Goal: Task Accomplishment & Management: Manage account settings

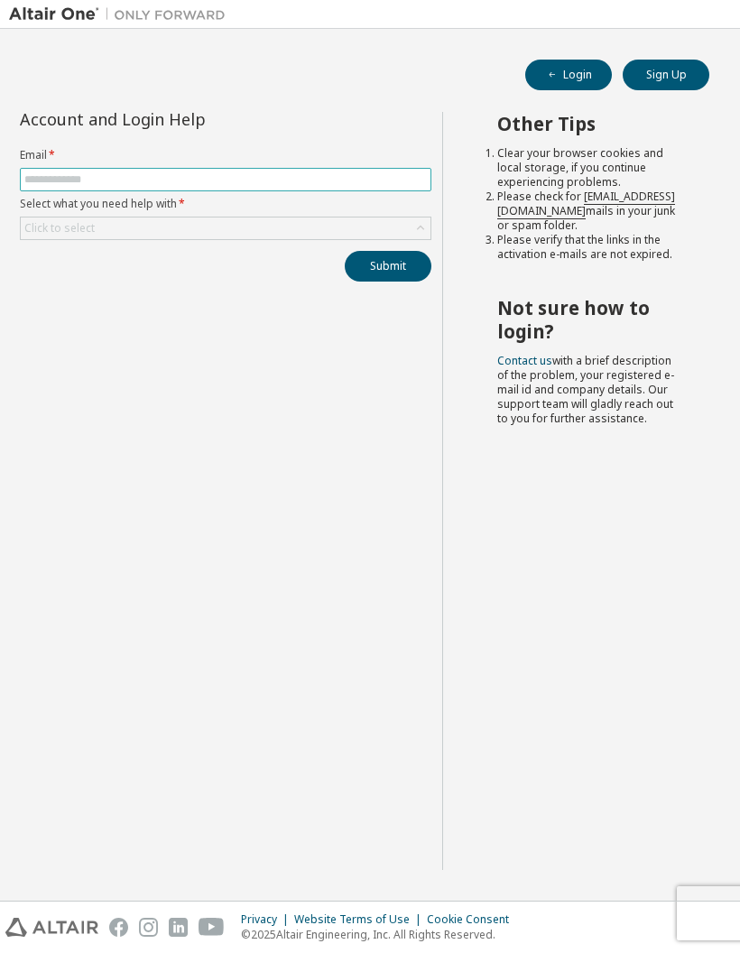
click at [71, 182] on input "text" at bounding box center [225, 179] width 403 height 14
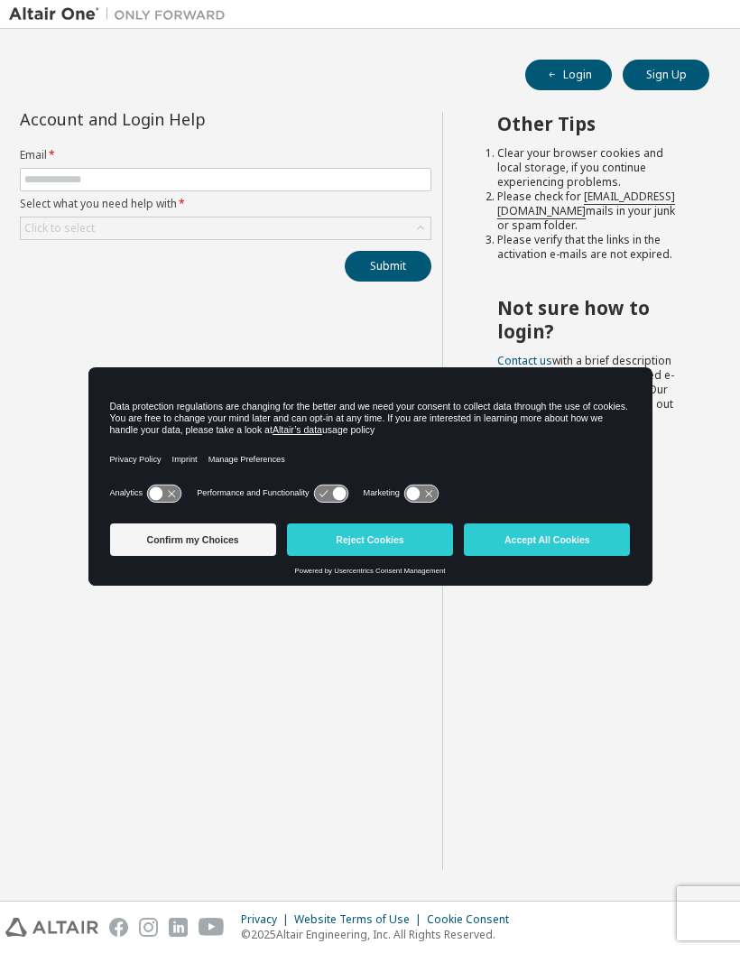
click at [75, 164] on form "Email * Select what you need help with * Click to select" at bounding box center [226, 194] width 412 height 92
click at [85, 187] on input "text" at bounding box center [225, 179] width 403 height 14
type input "**********"
click at [91, 234] on div "Click to select" at bounding box center [59, 228] width 70 height 14
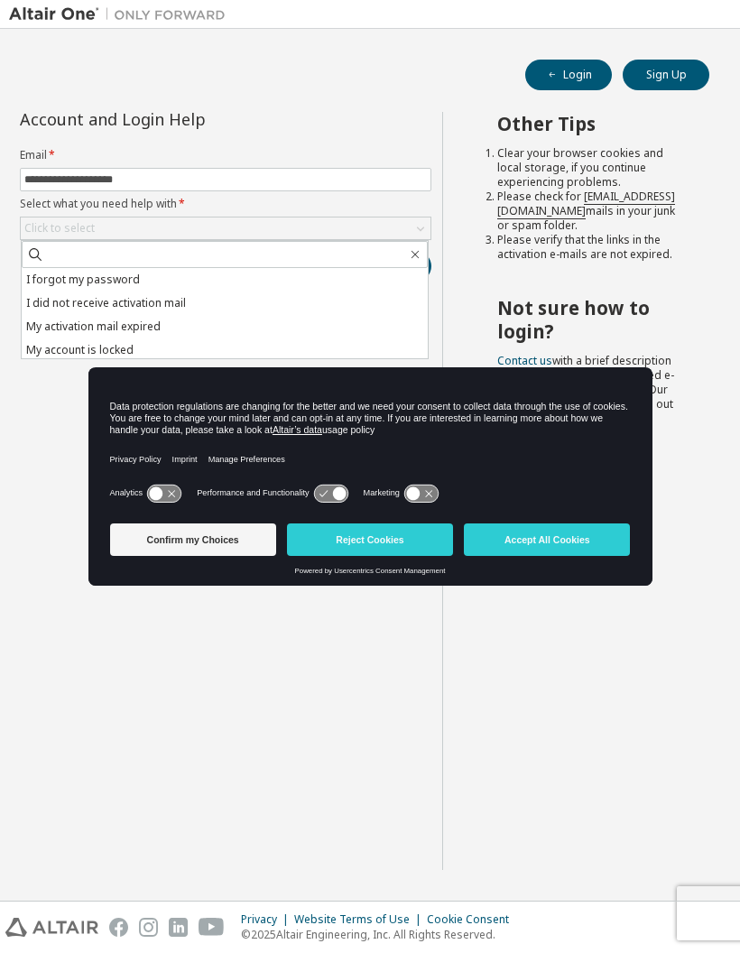
click at [95, 281] on li "I forgot my password" at bounding box center [225, 279] width 406 height 23
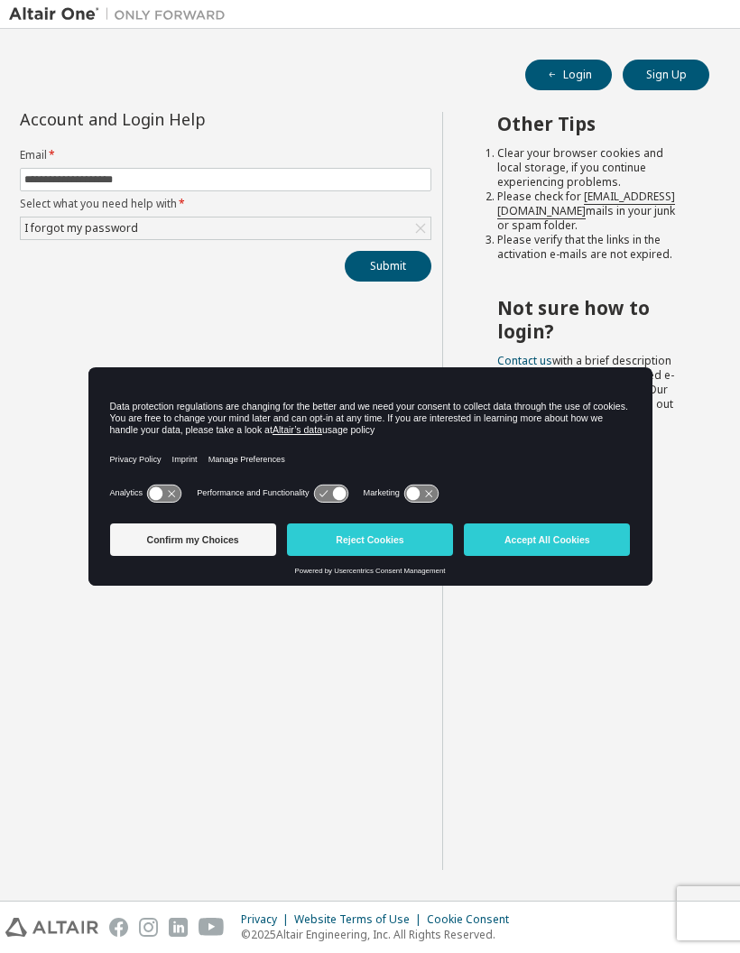
click at [385, 277] on button "Submit" at bounding box center [388, 266] width 87 height 31
click at [210, 665] on div "**********" at bounding box center [225, 491] width 433 height 758
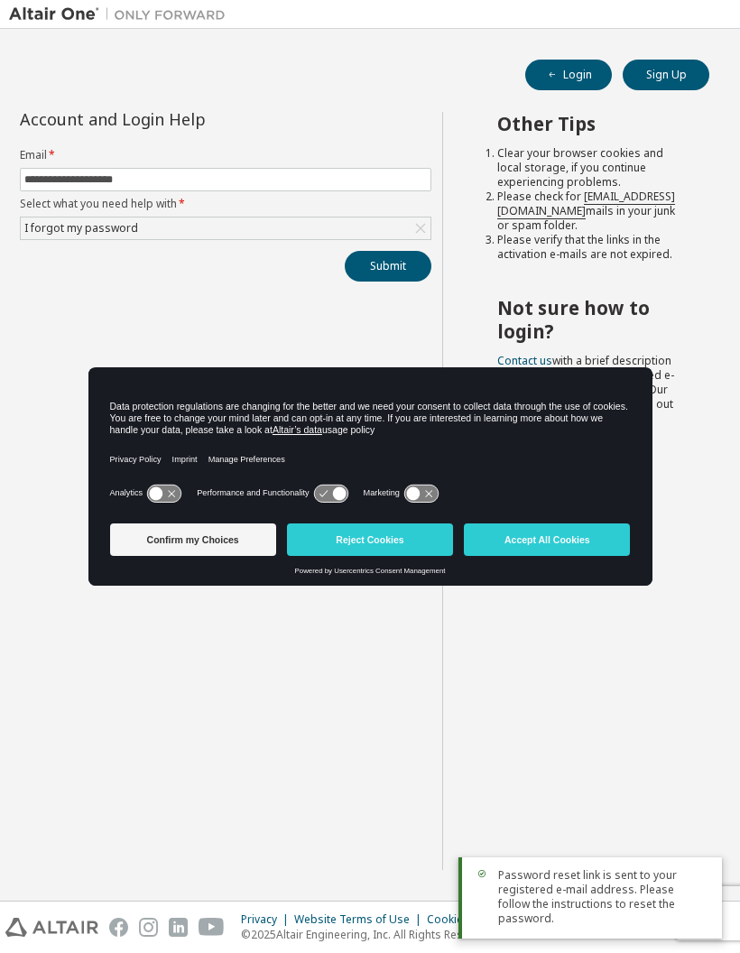
click at [511, 553] on button "Accept All Cookies" at bounding box center [547, 540] width 166 height 33
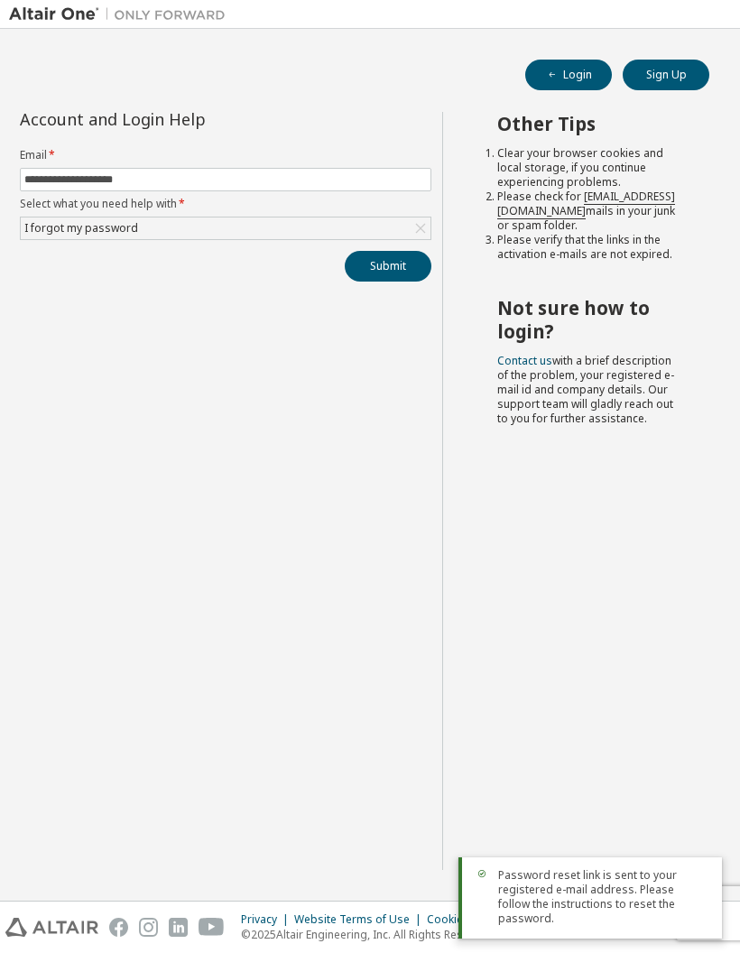
click at [384, 279] on button "Submit" at bounding box center [388, 266] width 87 height 31
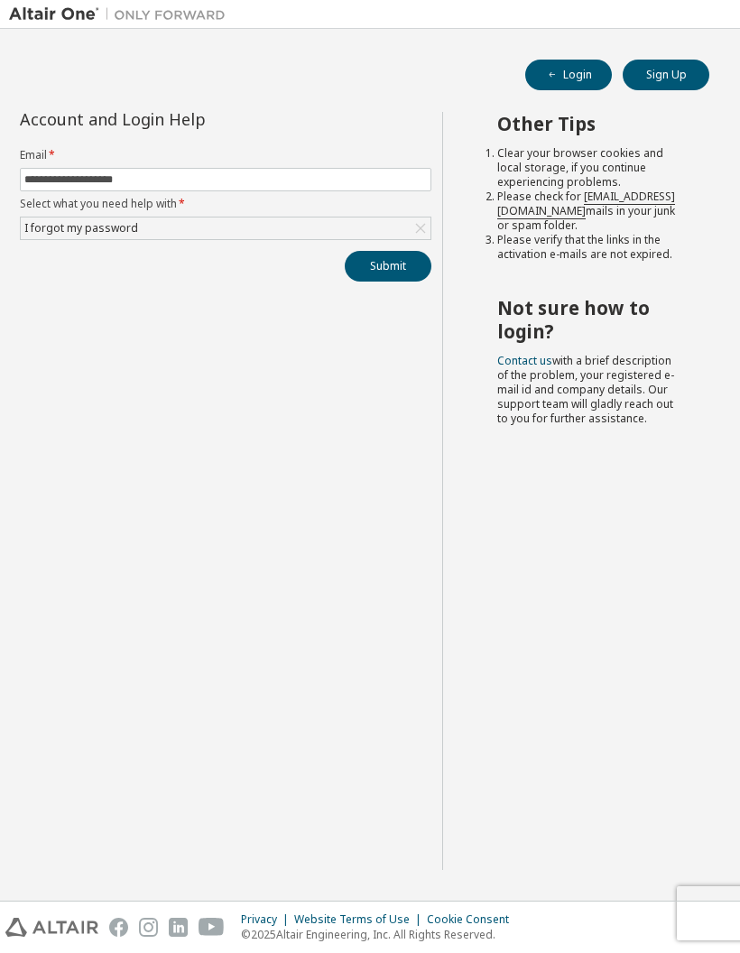
click at [385, 276] on button "Submit" at bounding box center [388, 266] width 87 height 31
click at [611, 610] on div "Other Tips Clear your browser cookies and local storage, if you continue experi…" at bounding box center [586, 491] width 289 height 758
click at [398, 278] on button "Submit" at bounding box center [388, 266] width 87 height 31
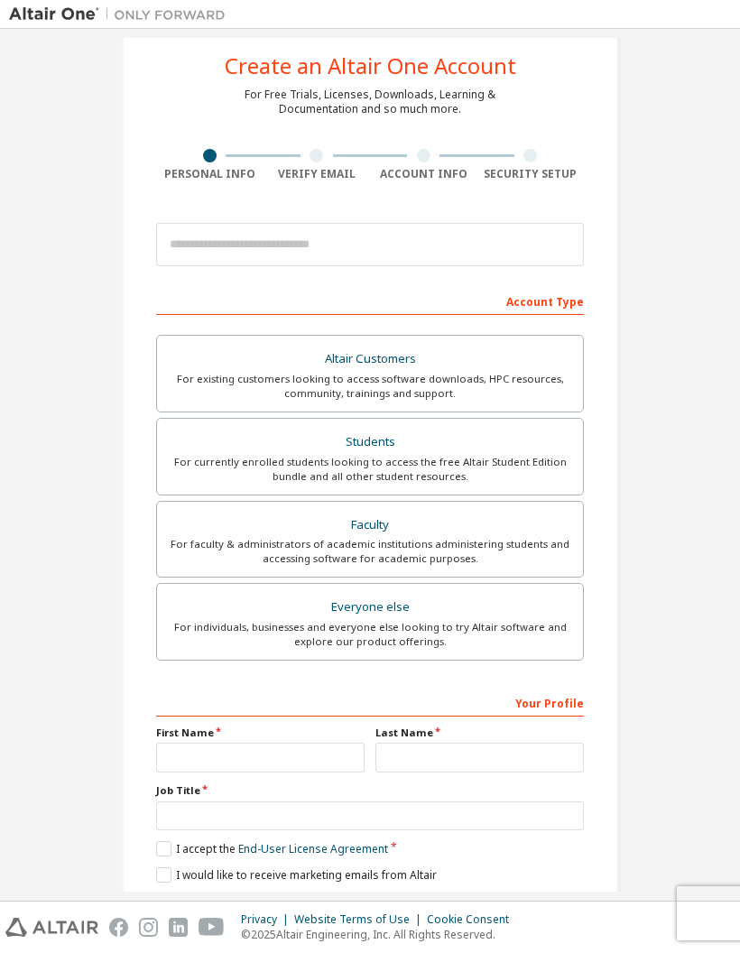
scroll to position [37, 0]
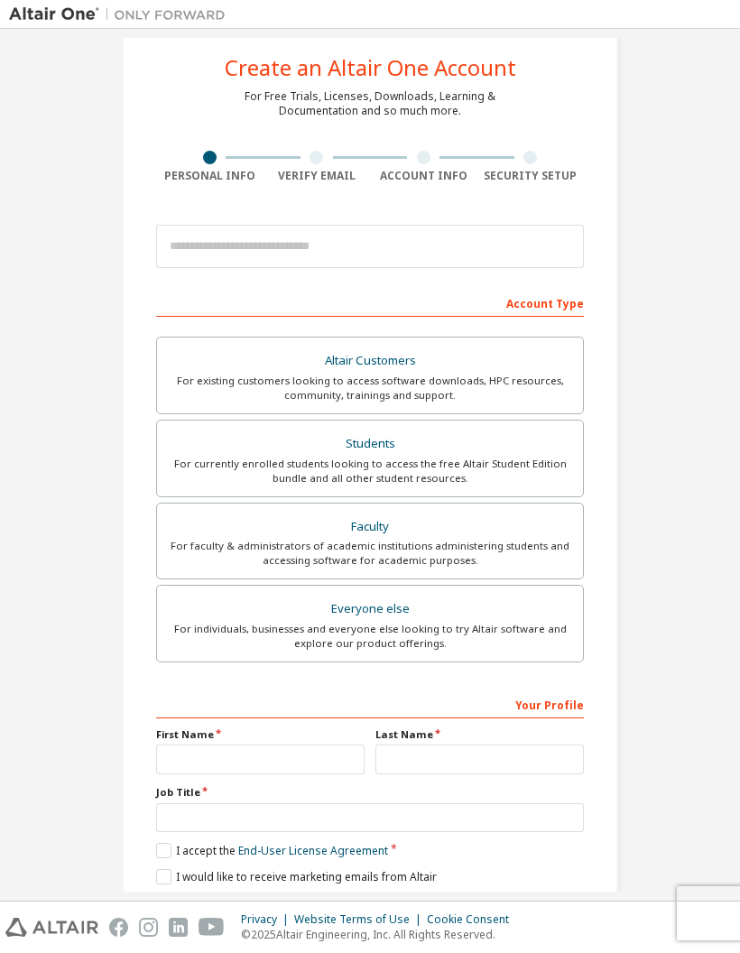
click at [514, 454] on div "Students" at bounding box center [370, 444] width 404 height 25
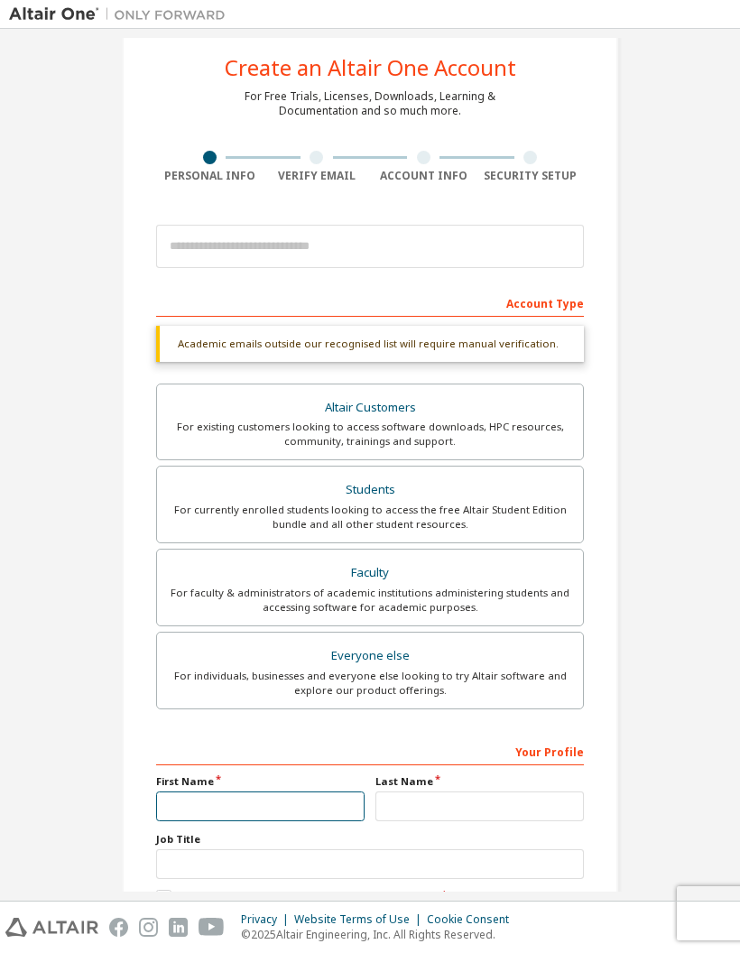
click at [294, 793] on input "text" at bounding box center [260, 807] width 209 height 30
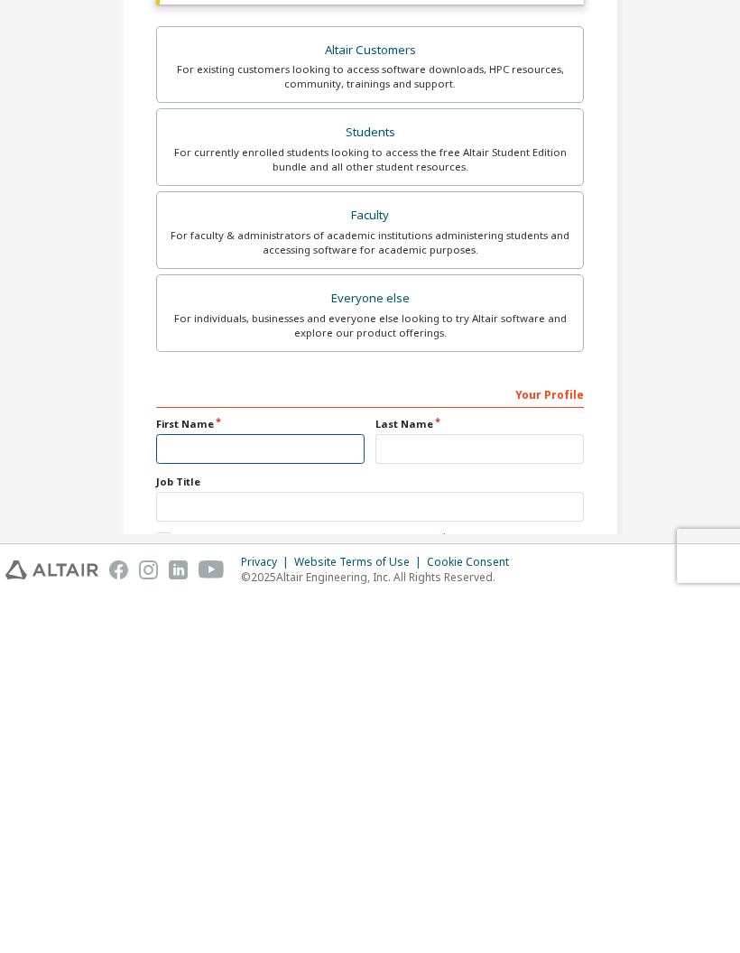
type input "*****"
type input "*"
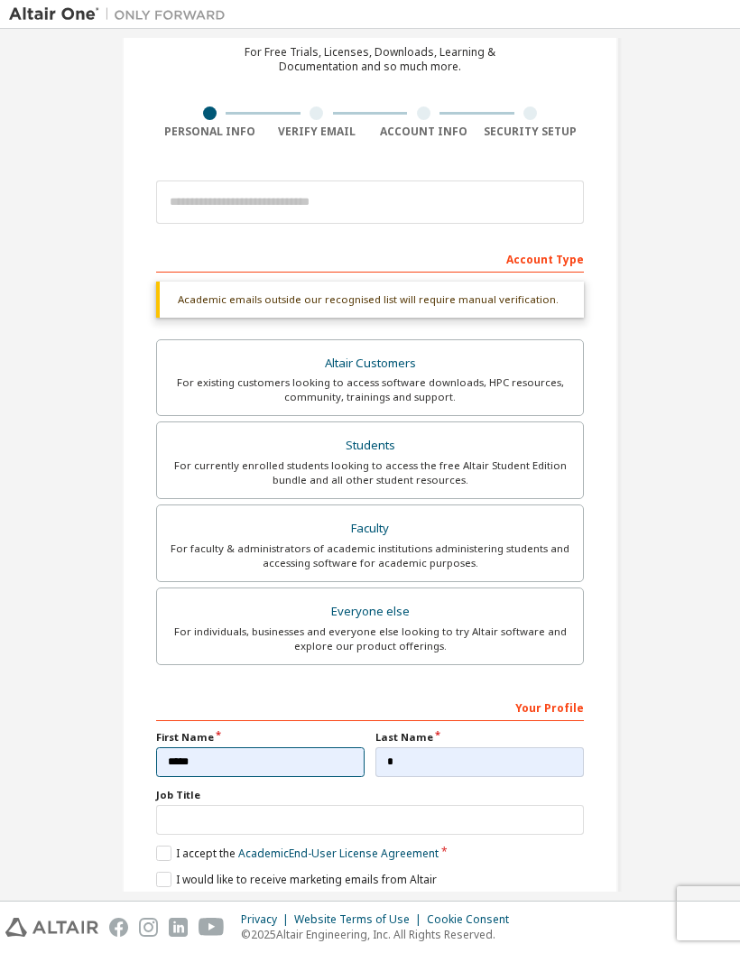
scroll to position [79, 0]
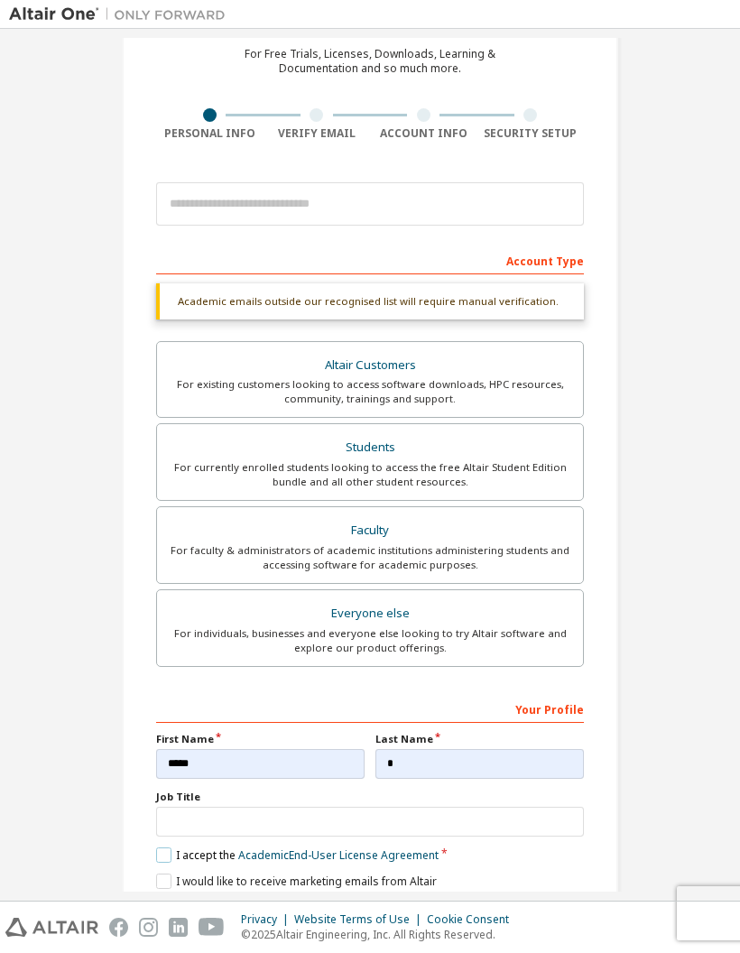
click at [175, 848] on label "I accept the Academic End-User License Agreement" at bounding box center [297, 855] width 283 height 15
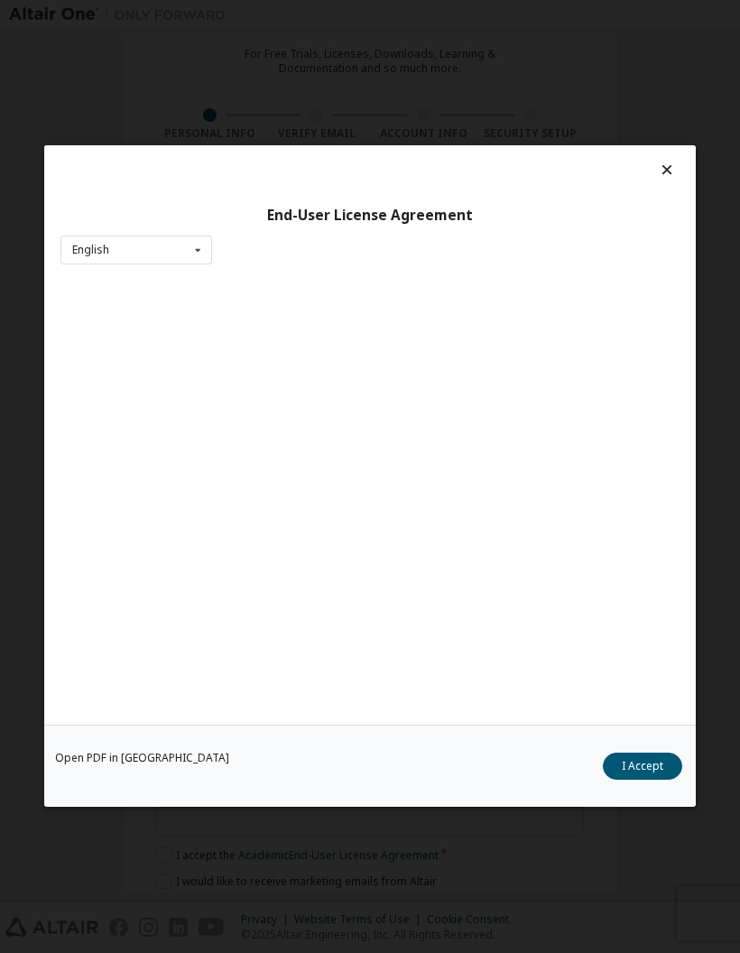
click at [171, 802] on div "Open PDF in New Tab I Accept" at bounding box center [370, 767] width 652 height 82
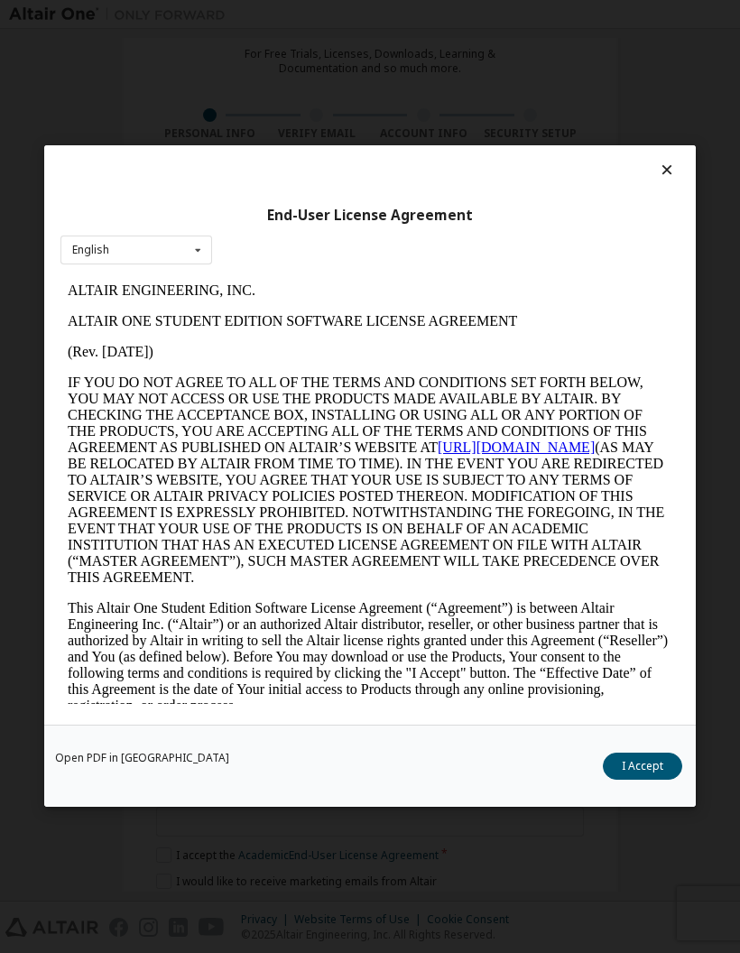
scroll to position [0, 0]
click at [676, 145] on div "End-User License Agreement English English" at bounding box center [370, 435] width 652 height 580
click at [659, 163] on icon at bounding box center [667, 170] width 19 height 16
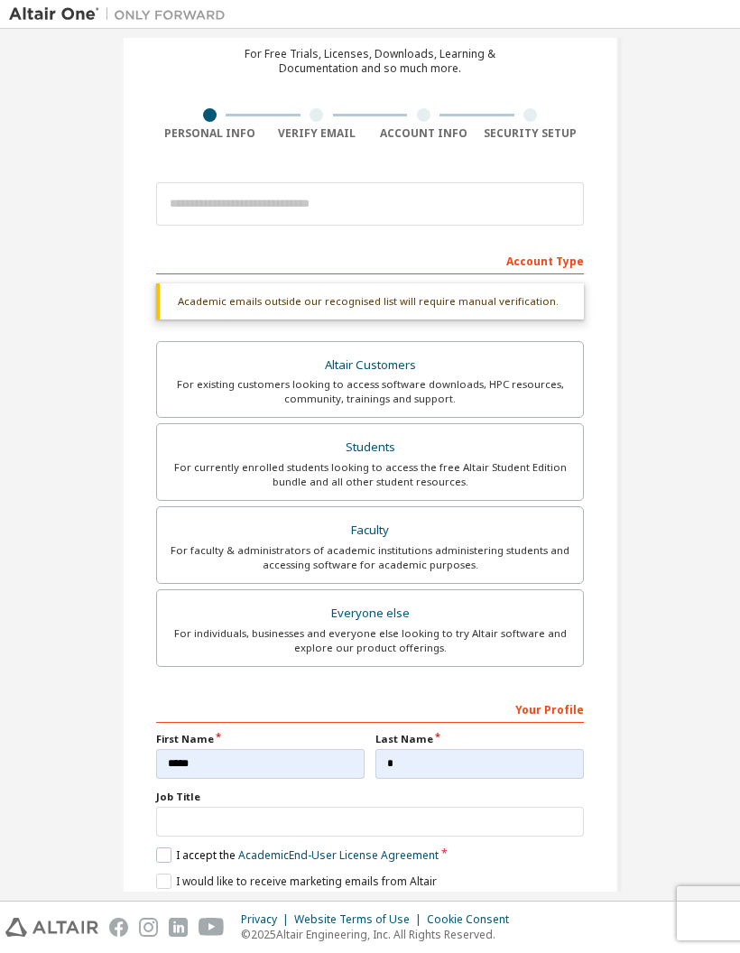
click at [170, 848] on label "I accept the Academic End-User License Agreement" at bounding box center [297, 855] width 283 height 15
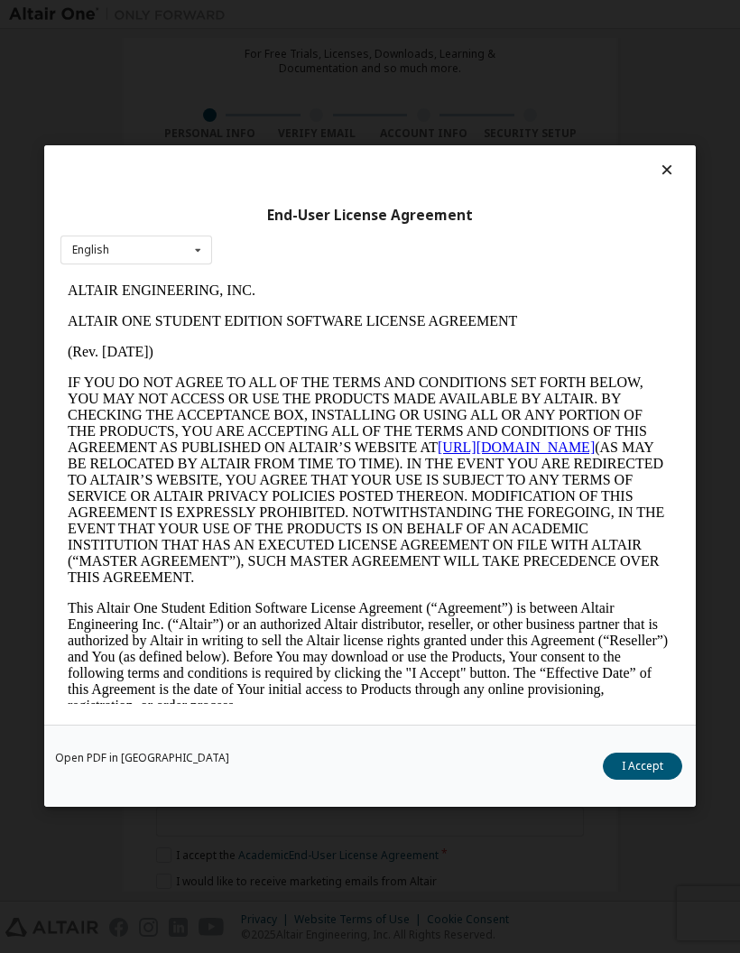
click at [658, 778] on button "I Accept" at bounding box center [642, 767] width 79 height 27
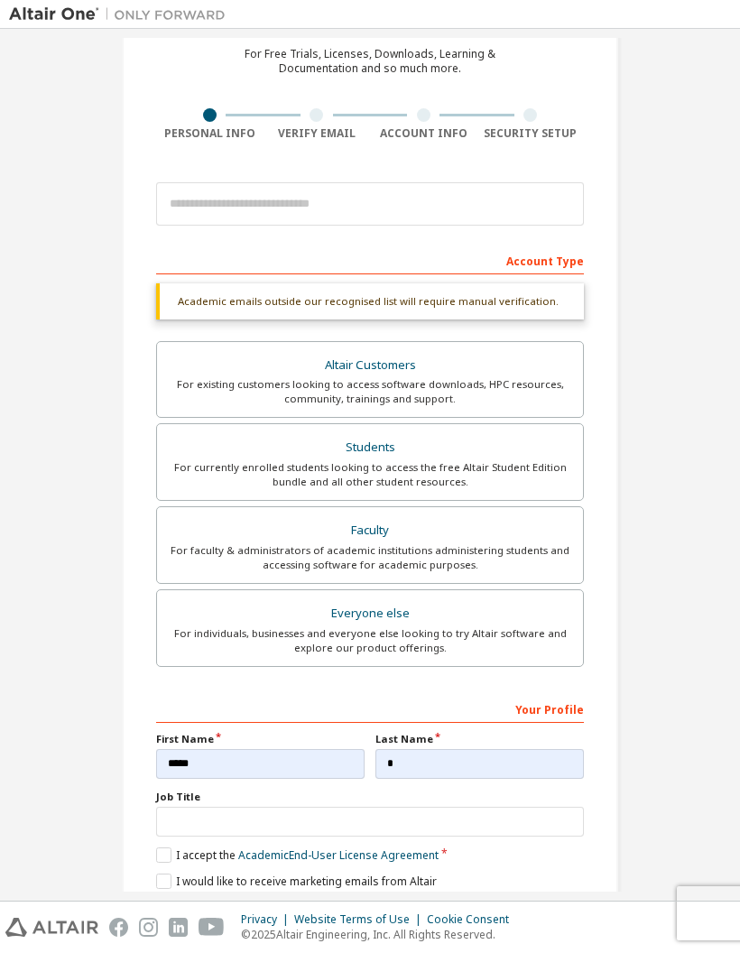
click at [154, 824] on div "Create an Altair One Account For Free Trials, Licenses, Downloads, Learning & D…" at bounding box center [370, 460] width 497 height 960
click at [154, 823] on div "Create an Altair One Account For Free Trials, Licenses, Downloads, Learning & D…" at bounding box center [370, 460] width 497 height 960
click at [172, 874] on label "I would like to receive marketing emails from Altair" at bounding box center [296, 881] width 281 height 15
click at [427, 807] on input "text" at bounding box center [370, 822] width 428 height 30
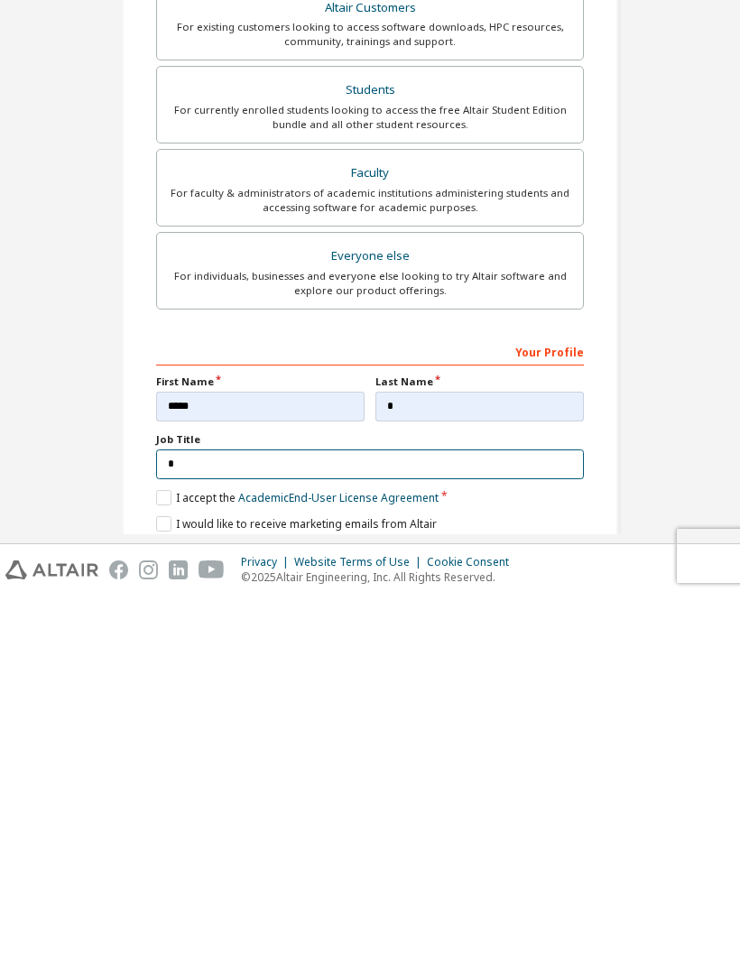
scroll to position [76, 0]
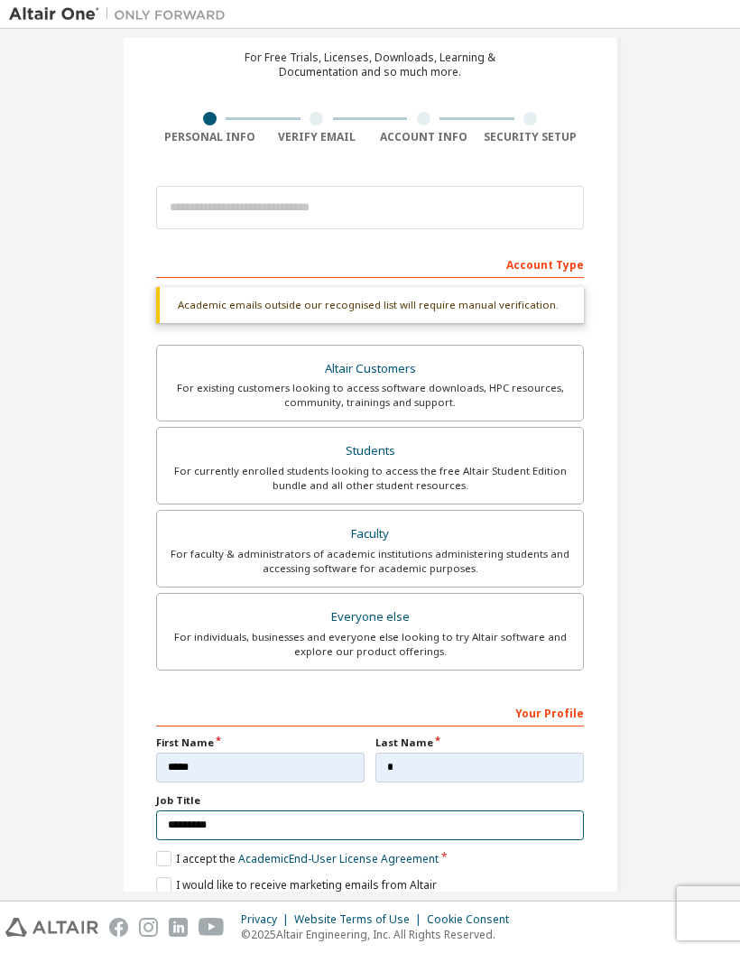
type input "********"
click at [525, 698] on div "Your Profile" at bounding box center [370, 712] width 428 height 29
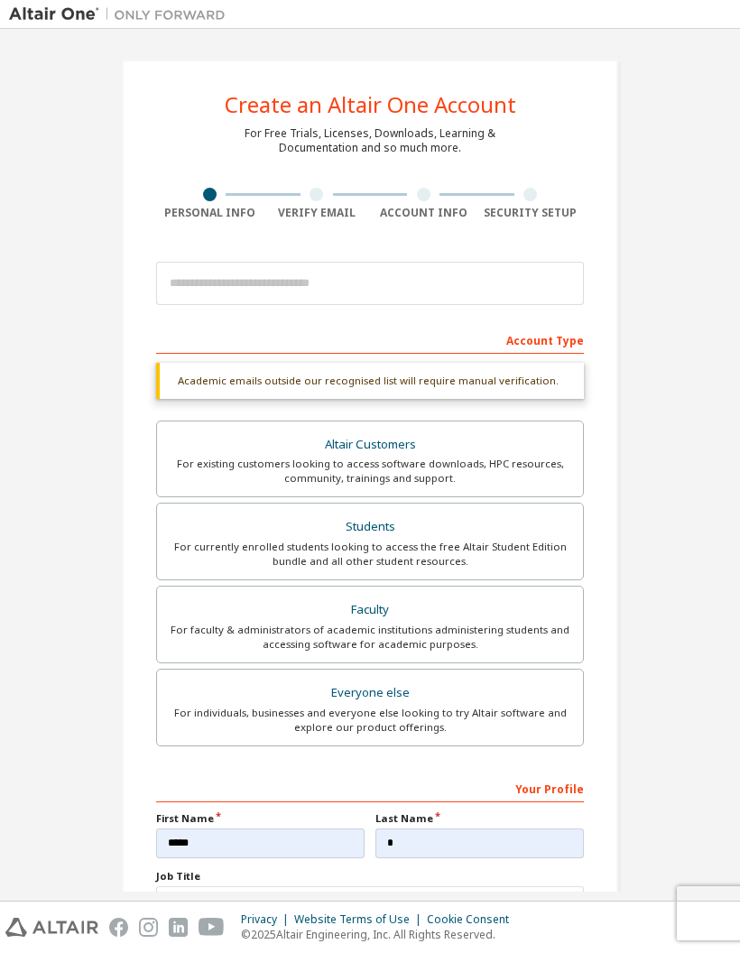
scroll to position [0, 0]
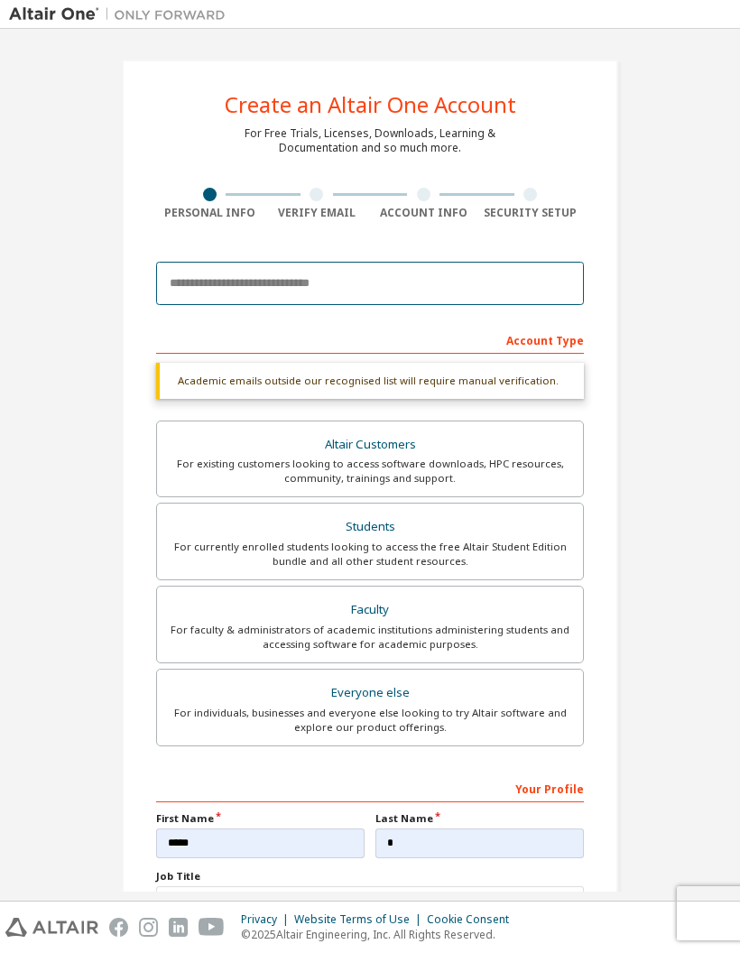
click at [534, 262] on input "email" at bounding box center [370, 283] width 428 height 43
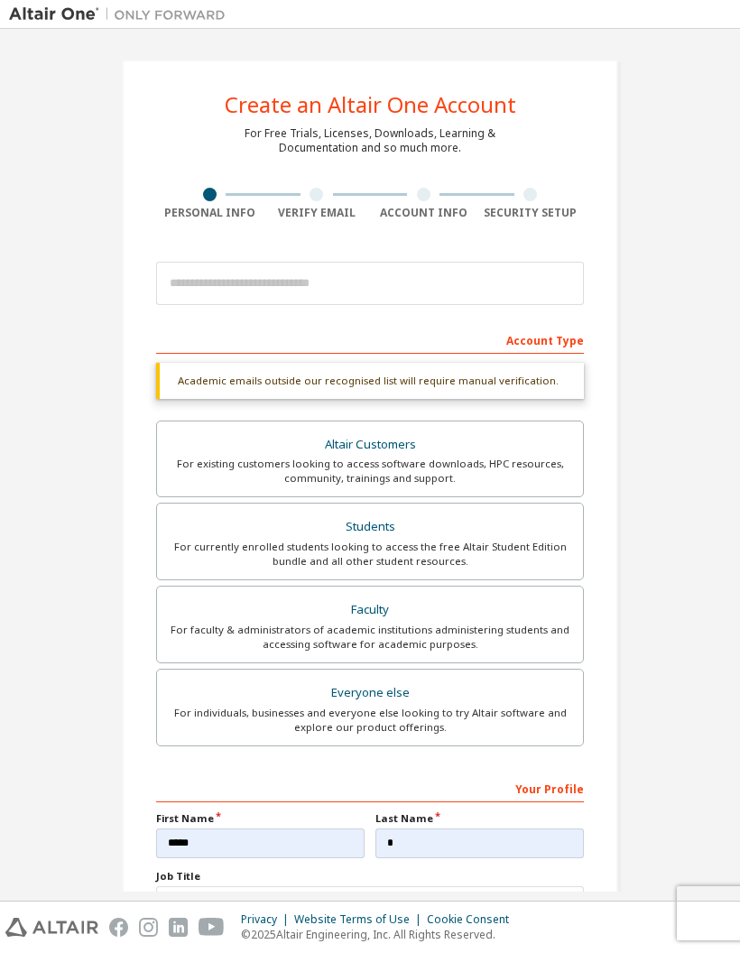
click at [469, 515] on div "Students" at bounding box center [370, 527] width 404 height 25
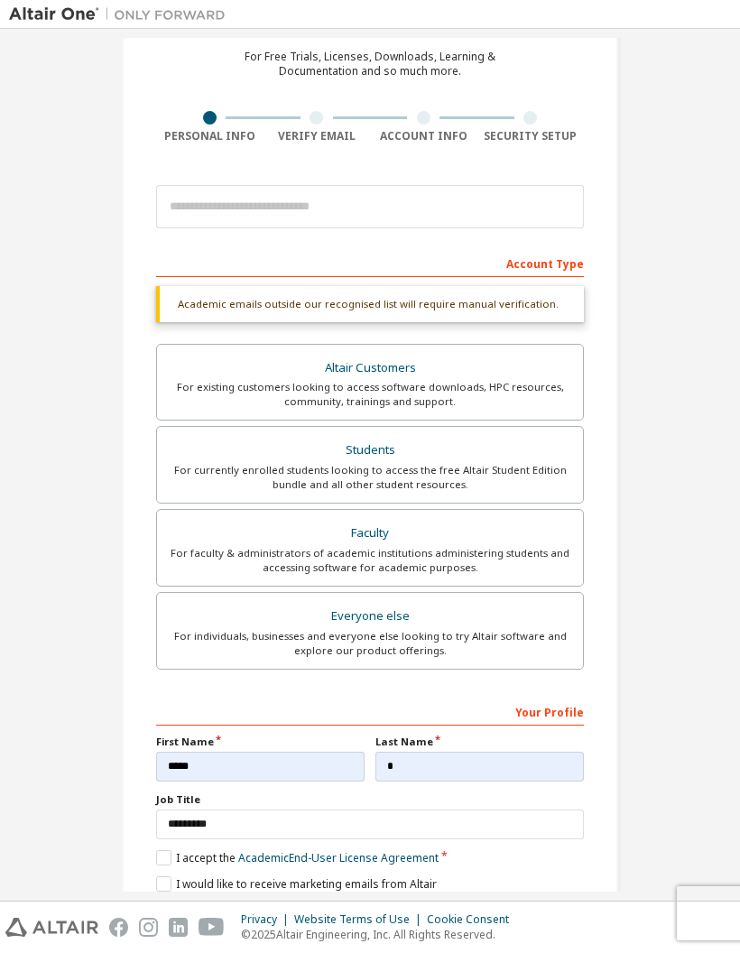
scroll to position [76, 0]
click at [386, 904] on div "Next" at bounding box center [370, 917] width 428 height 27
click at [396, 878] on label "I would like to receive marketing emails from Altair" at bounding box center [296, 885] width 281 height 15
click at [569, 249] on div "Account Type" at bounding box center [370, 263] width 428 height 29
click at [172, 878] on label "I would like to receive marketing emails from Altair" at bounding box center [296, 885] width 281 height 15
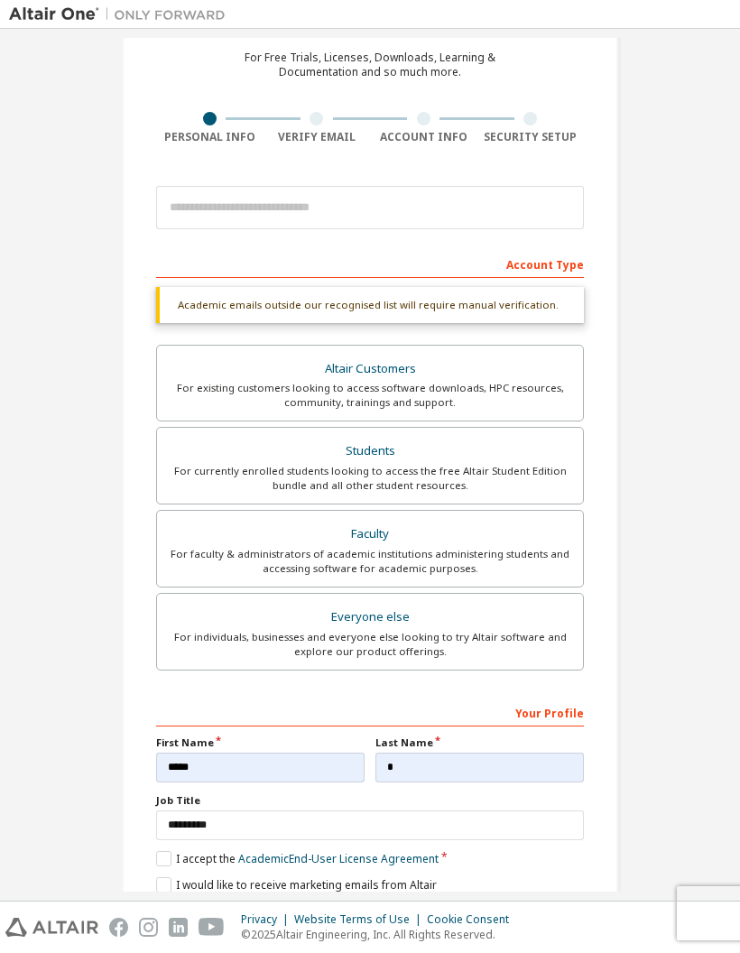
click at [394, 904] on div "Next" at bounding box center [370, 917] width 428 height 27
click at [549, 698] on div "Your Profile" at bounding box center [370, 712] width 428 height 29
click at [555, 357] on div "Altair Customers" at bounding box center [370, 369] width 404 height 25
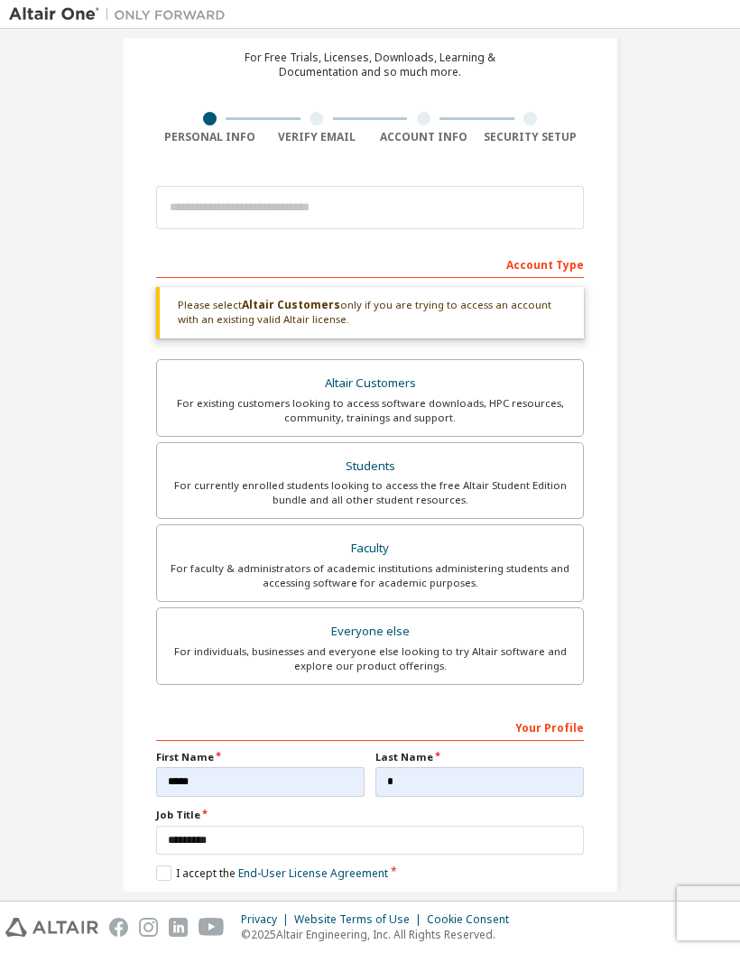
click at [531, 454] on div "Students" at bounding box center [370, 466] width 404 height 25
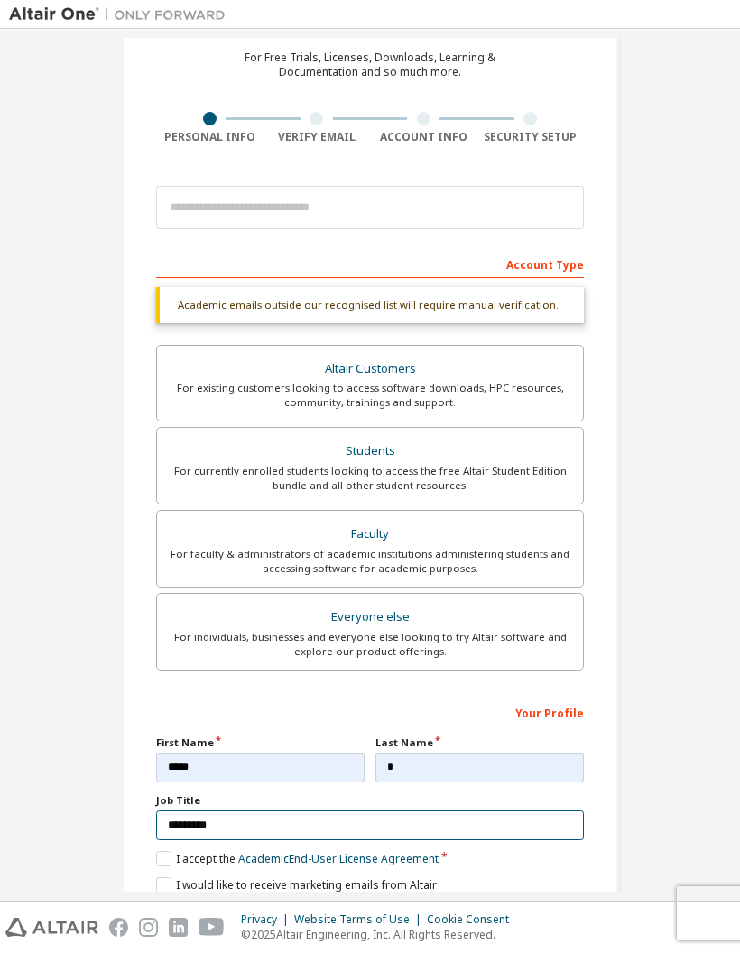
click at [163, 811] on input "********" at bounding box center [370, 826] width 428 height 30
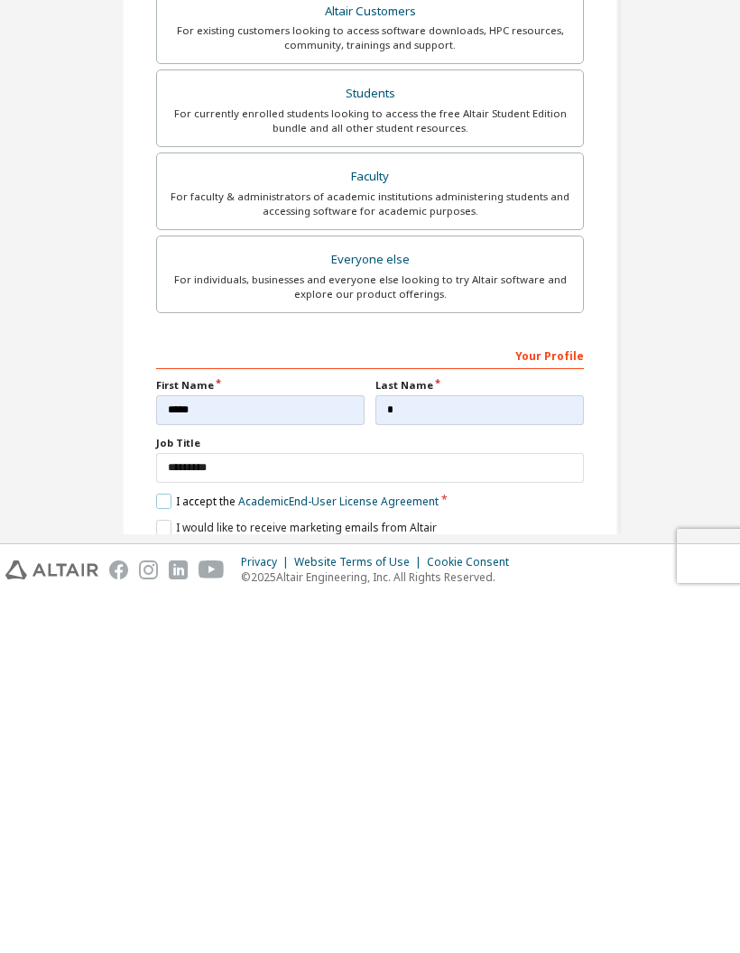
click at [168, 851] on label "I accept the Academic End-User License Agreement" at bounding box center [297, 858] width 283 height 15
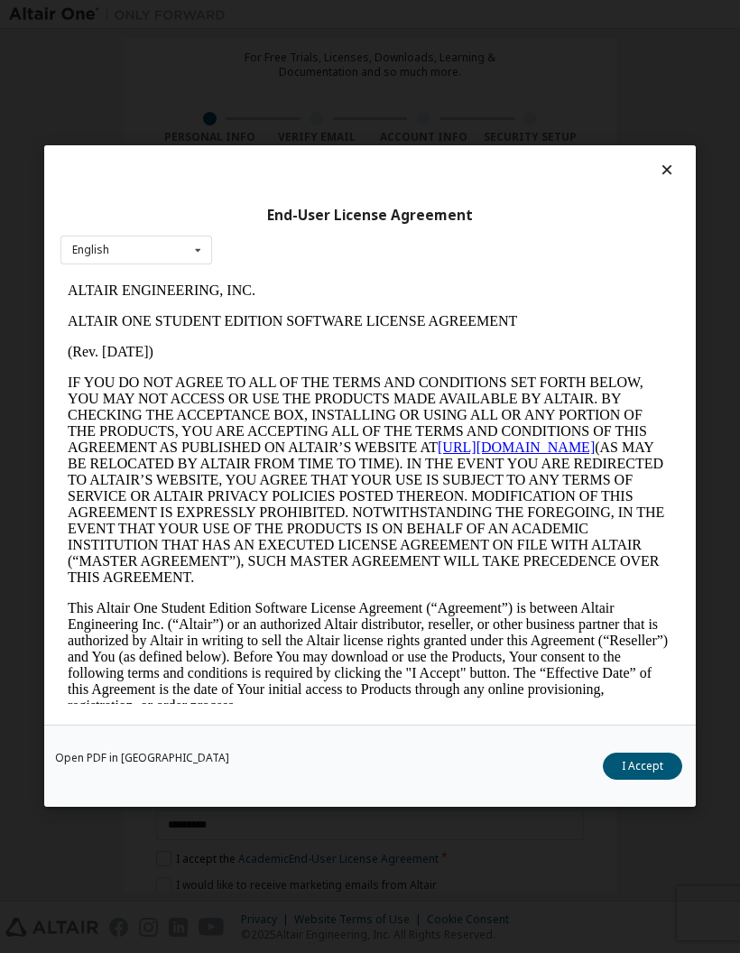
scroll to position [0, 0]
click at [643, 770] on button "I Accept" at bounding box center [642, 767] width 79 height 27
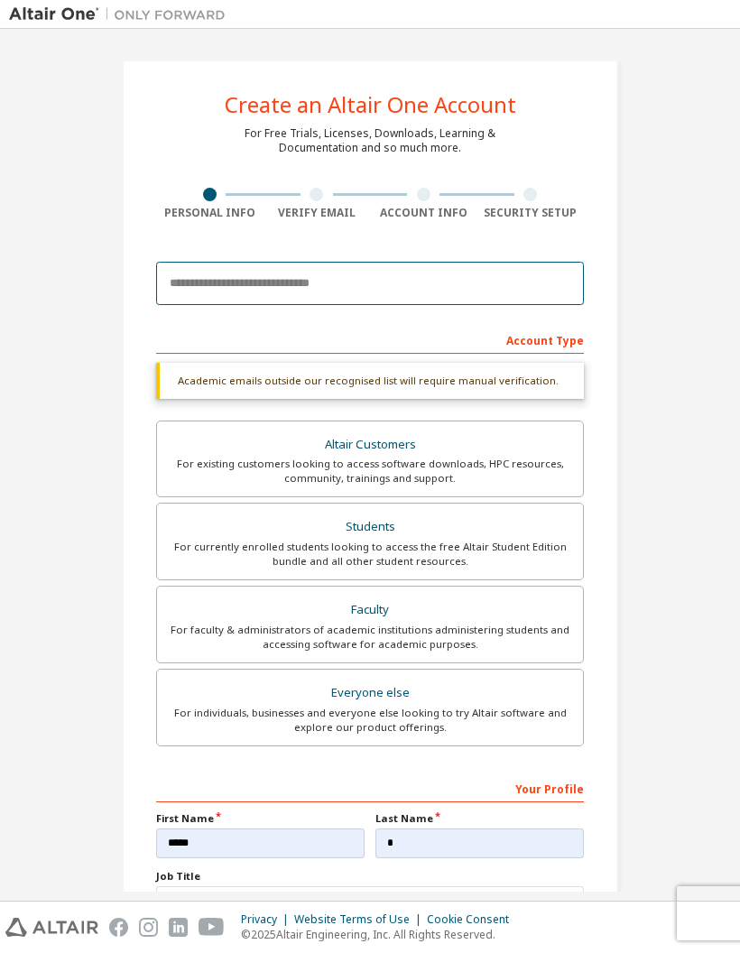
click at [516, 262] on input "email" at bounding box center [370, 283] width 428 height 43
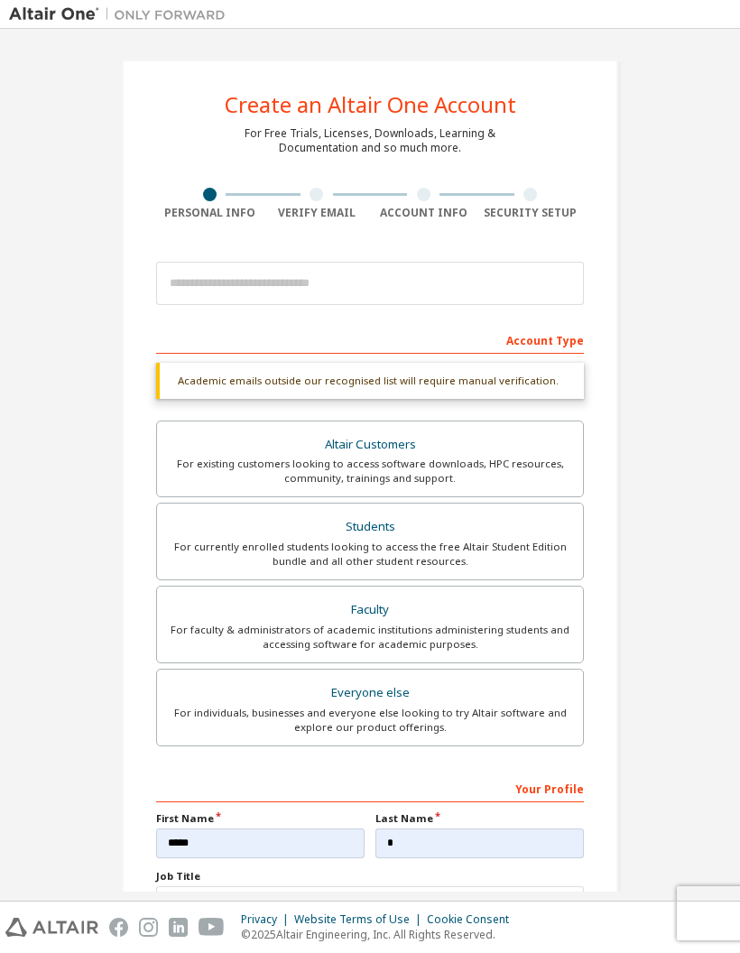
click at [521, 253] on div at bounding box center [370, 283] width 428 height 61
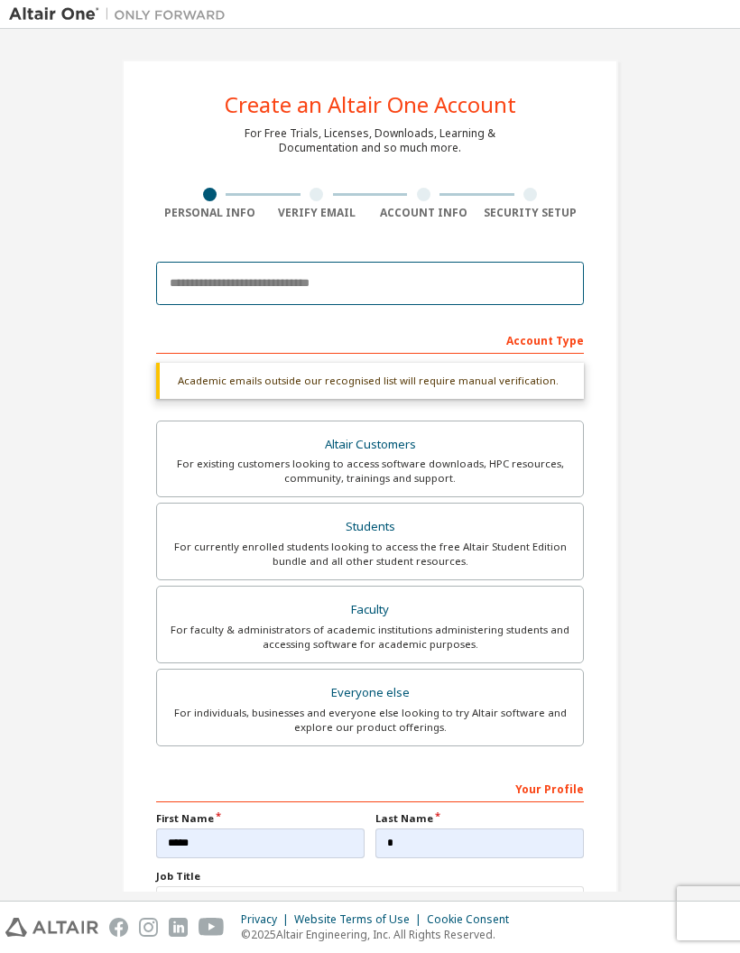
click at [562, 262] on input "email" at bounding box center [370, 283] width 428 height 43
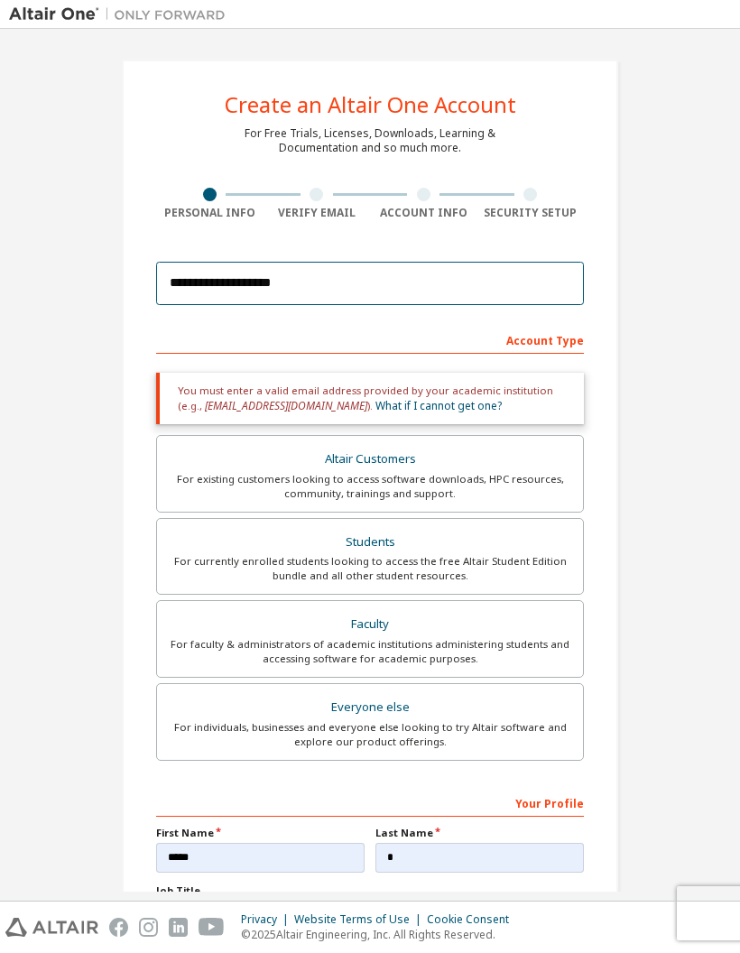
click at [507, 262] on input "**********" at bounding box center [370, 283] width 428 height 43
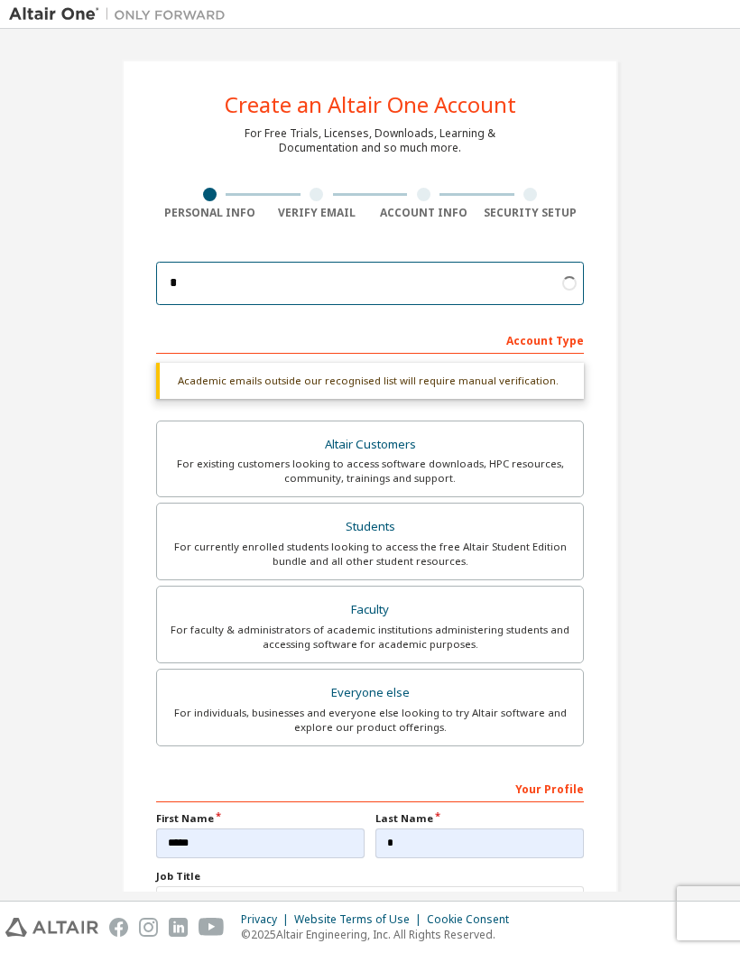
type input "**********"
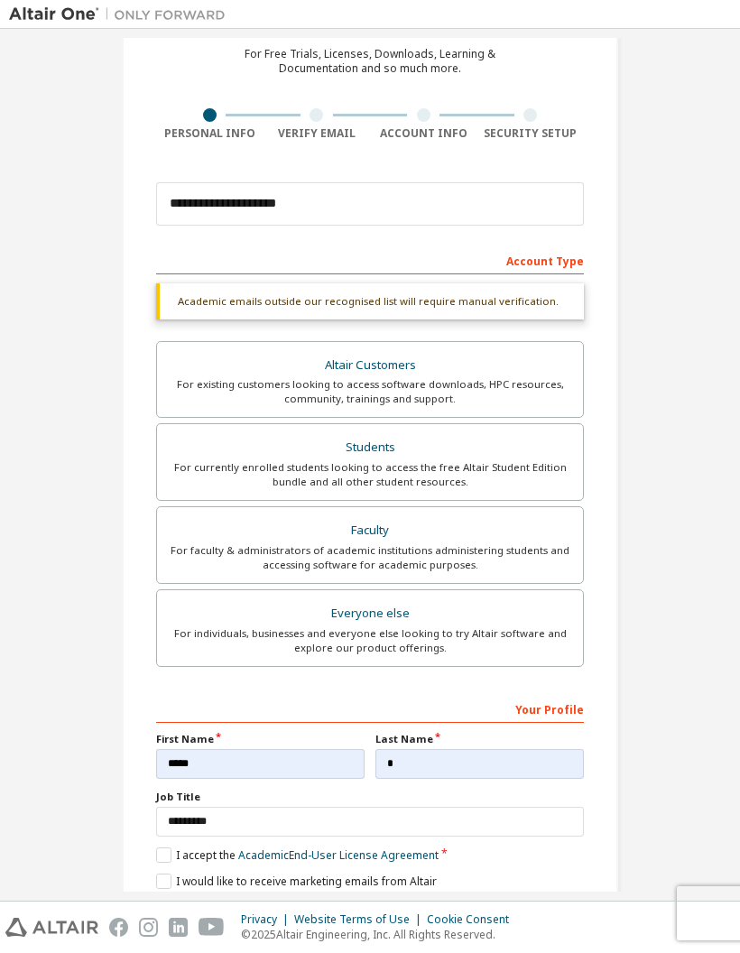
scroll to position [78, 0]
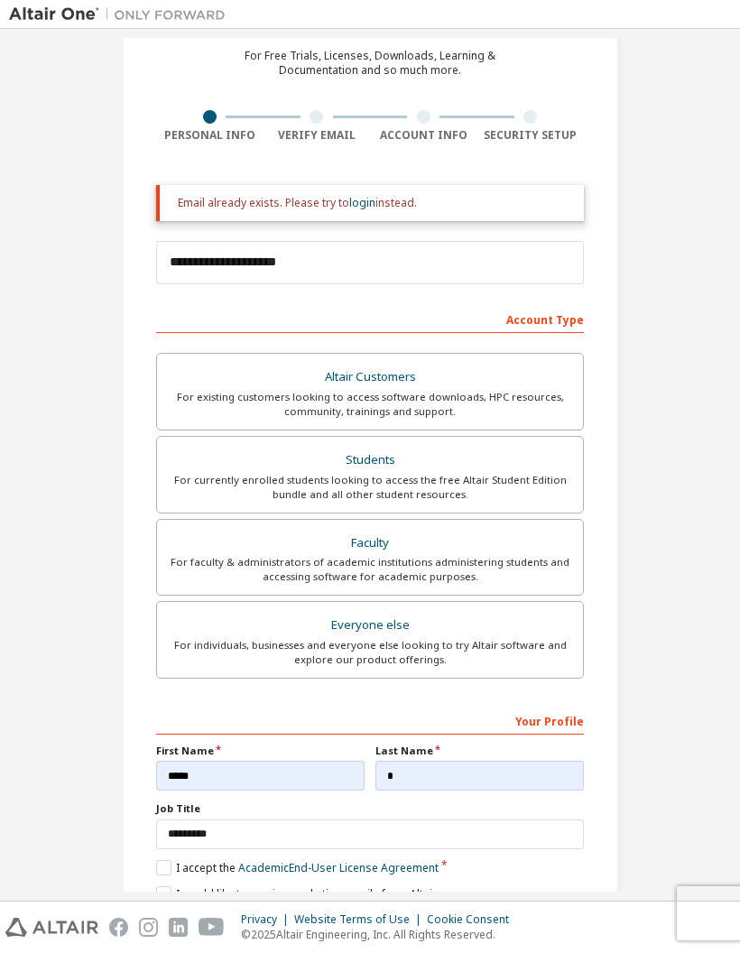
click at [358, 195] on link "login" at bounding box center [362, 202] width 26 height 15
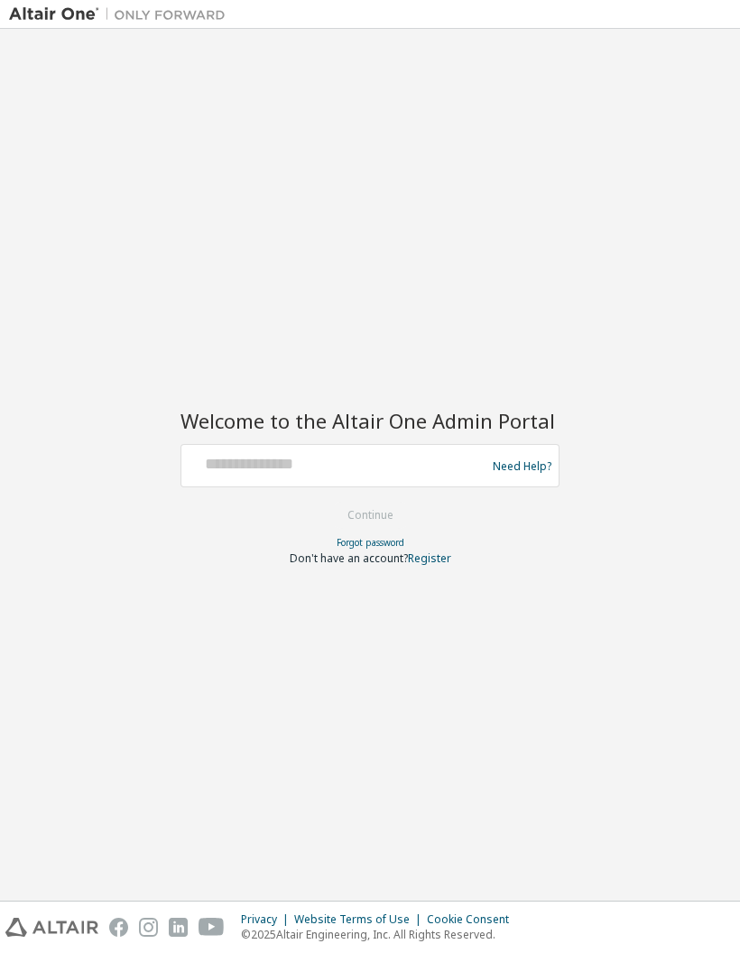
click at [398, 485] on div "Need Help?" at bounding box center [370, 465] width 379 height 43
click at [389, 472] on input "text" at bounding box center [336, 462] width 295 height 26
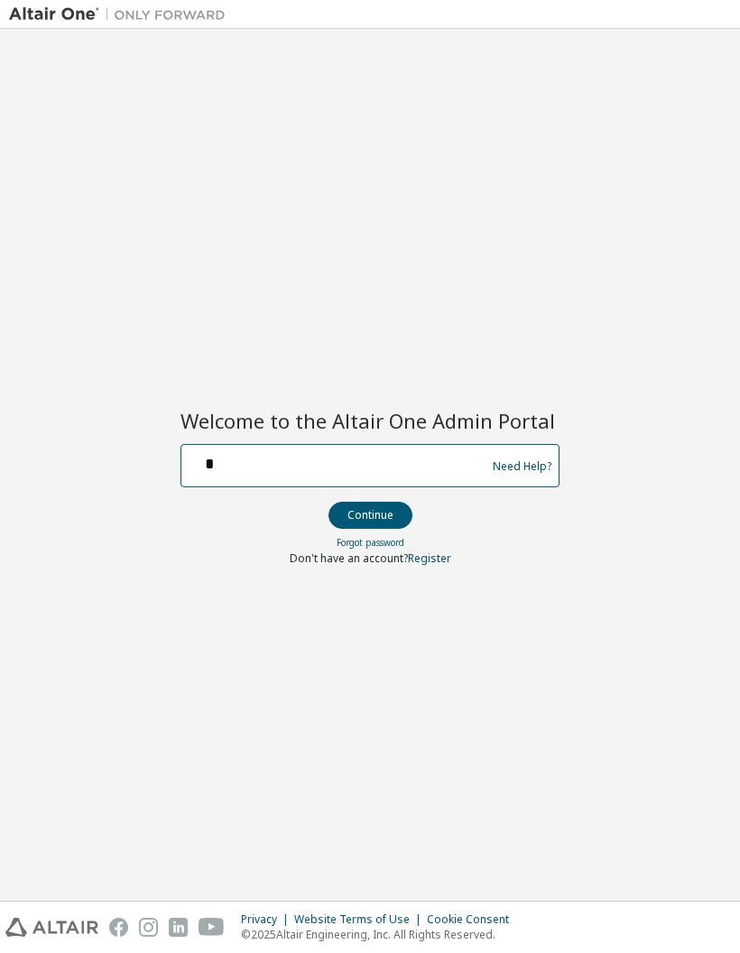
type input "**********"
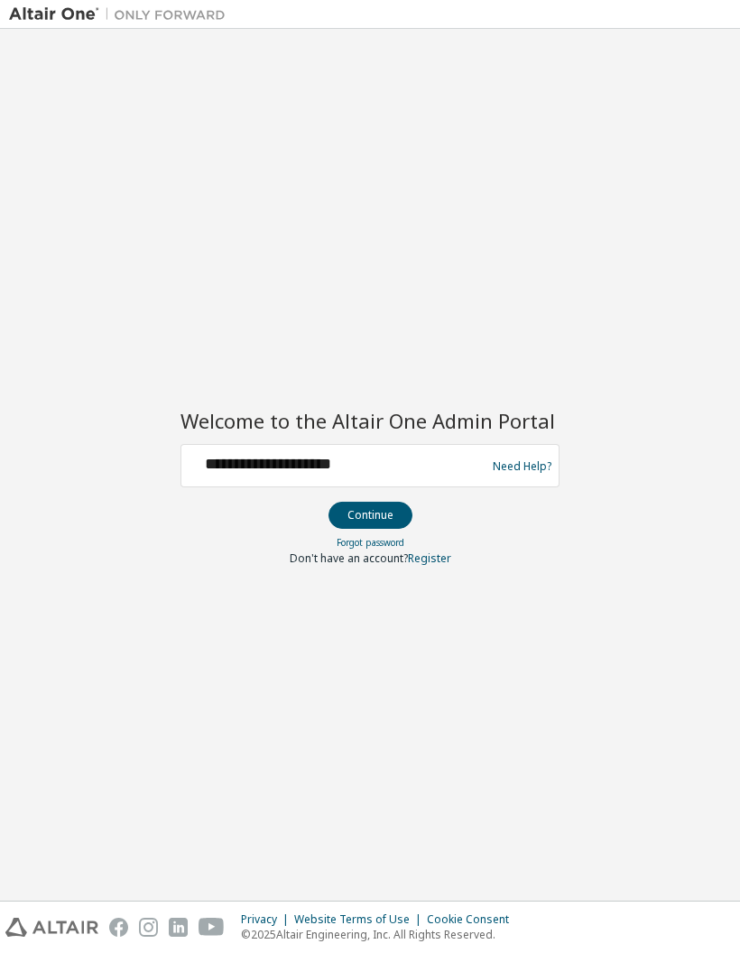
click at [352, 520] on button "Continue" at bounding box center [371, 515] width 84 height 27
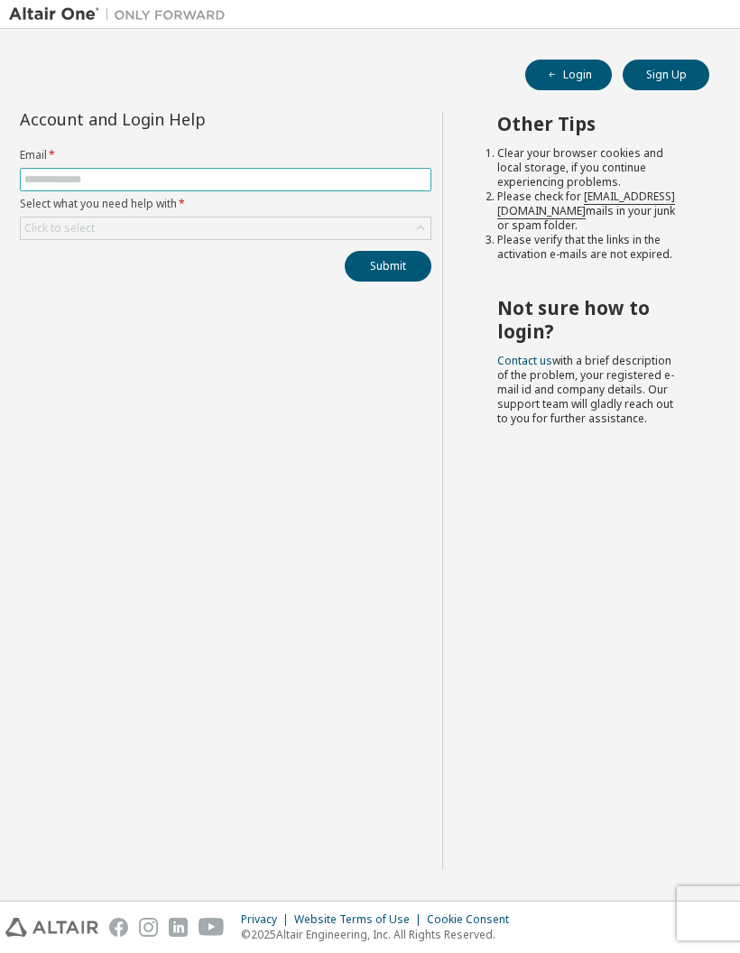
click at [92, 183] on input "text" at bounding box center [225, 179] width 403 height 14
type input "**********"
click at [373, 239] on div "Click to select" at bounding box center [226, 229] width 410 height 22
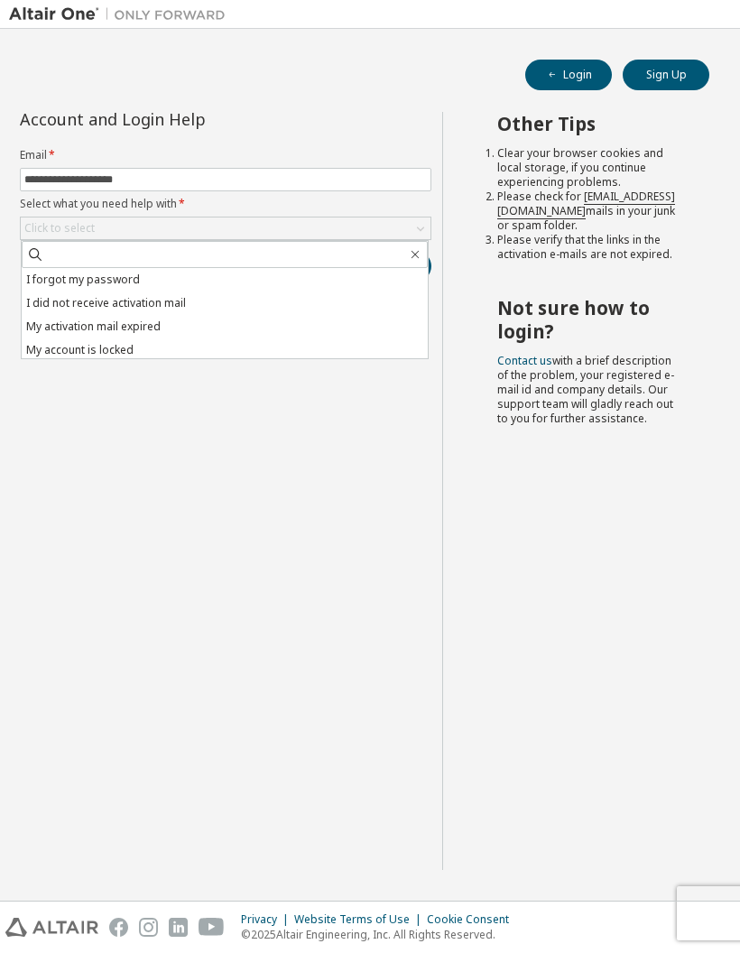
click at [169, 274] on li "I forgot my password" at bounding box center [225, 279] width 406 height 23
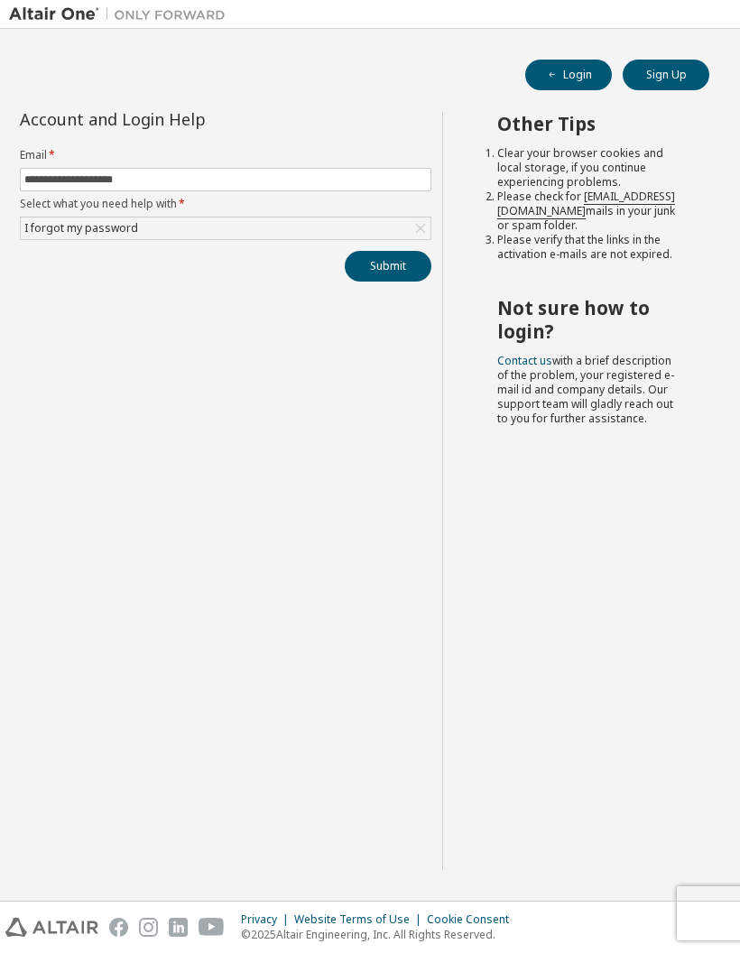
click at [384, 274] on button "Submit" at bounding box center [388, 266] width 87 height 31
click at [412, 229] on icon at bounding box center [421, 228] width 18 height 18
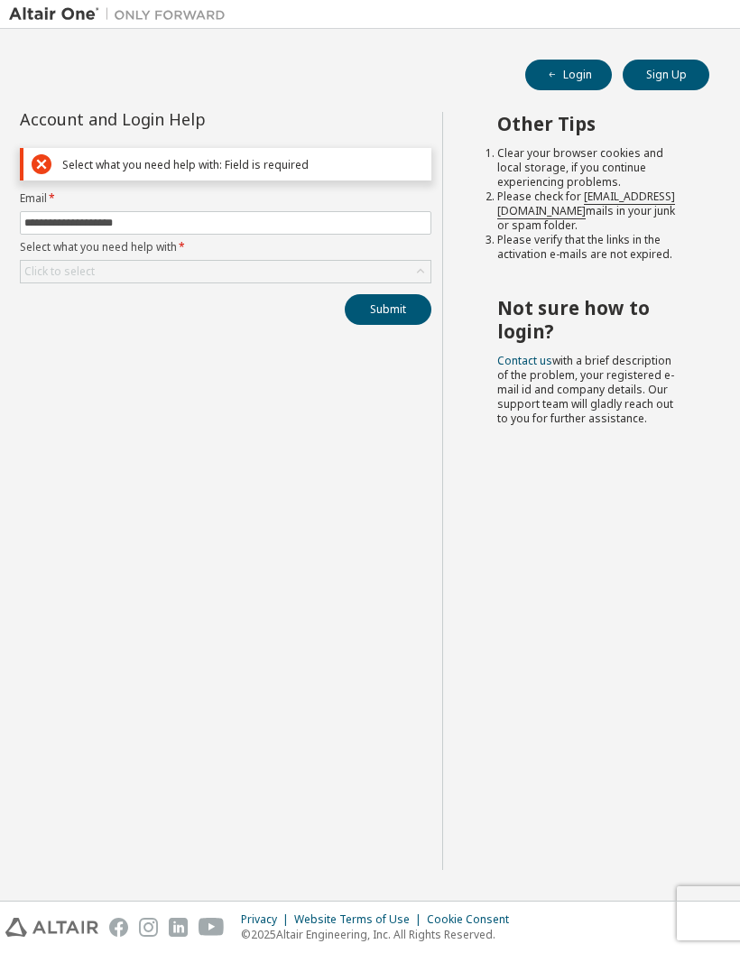
click at [411, 265] on div "Click to select" at bounding box center [226, 272] width 410 height 22
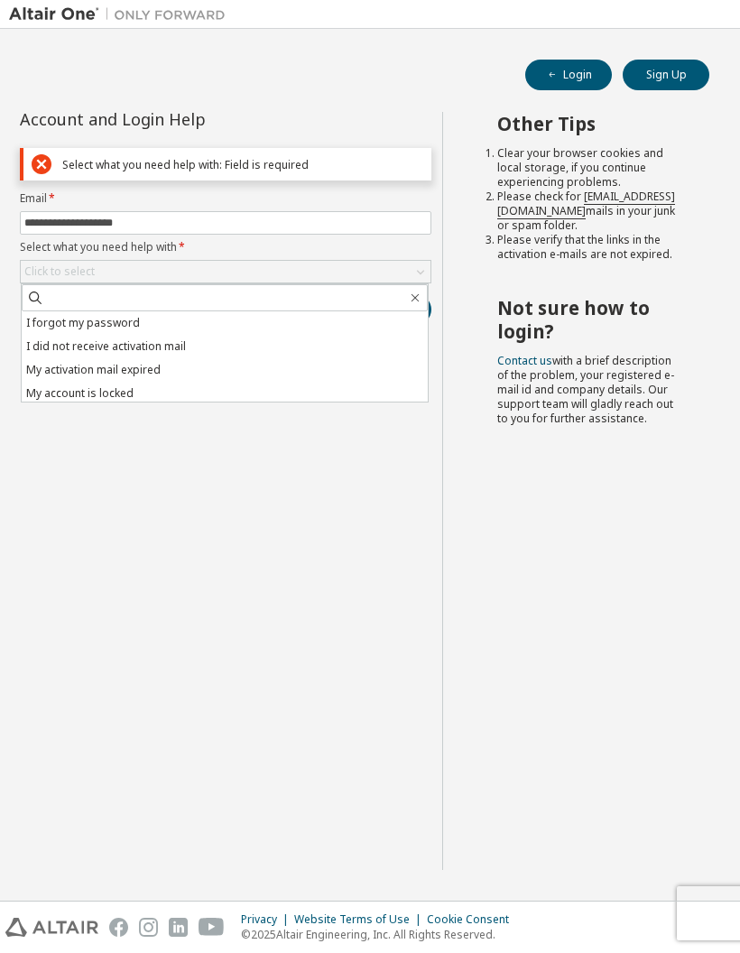
click at [129, 395] on li "My account is locked" at bounding box center [225, 393] width 406 height 23
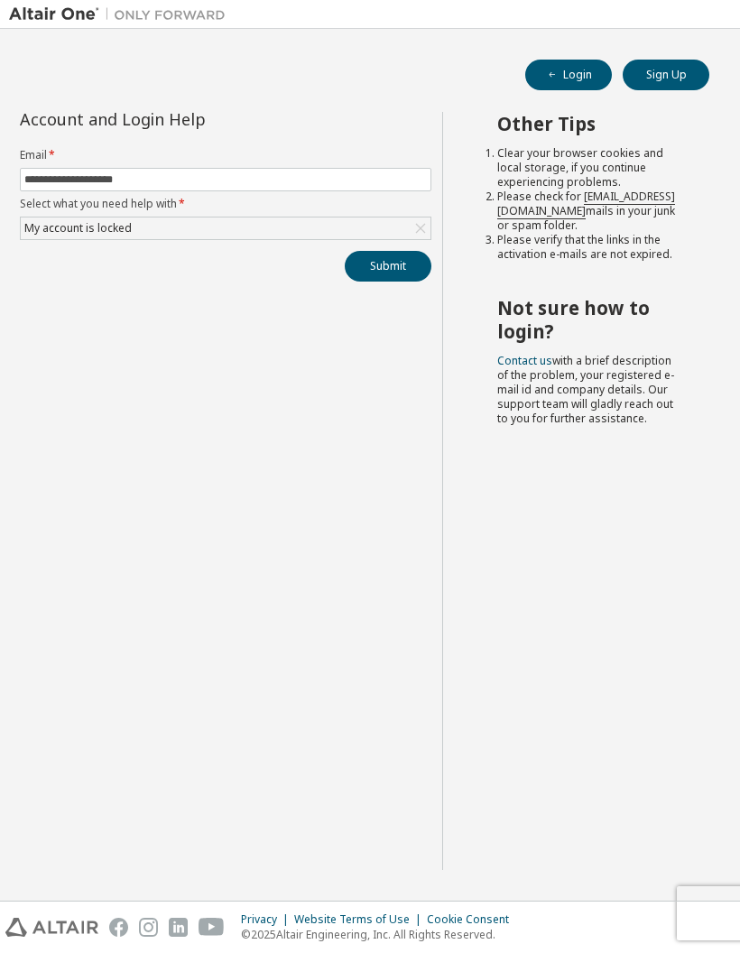
click at [396, 262] on button "Submit" at bounding box center [388, 266] width 87 height 31
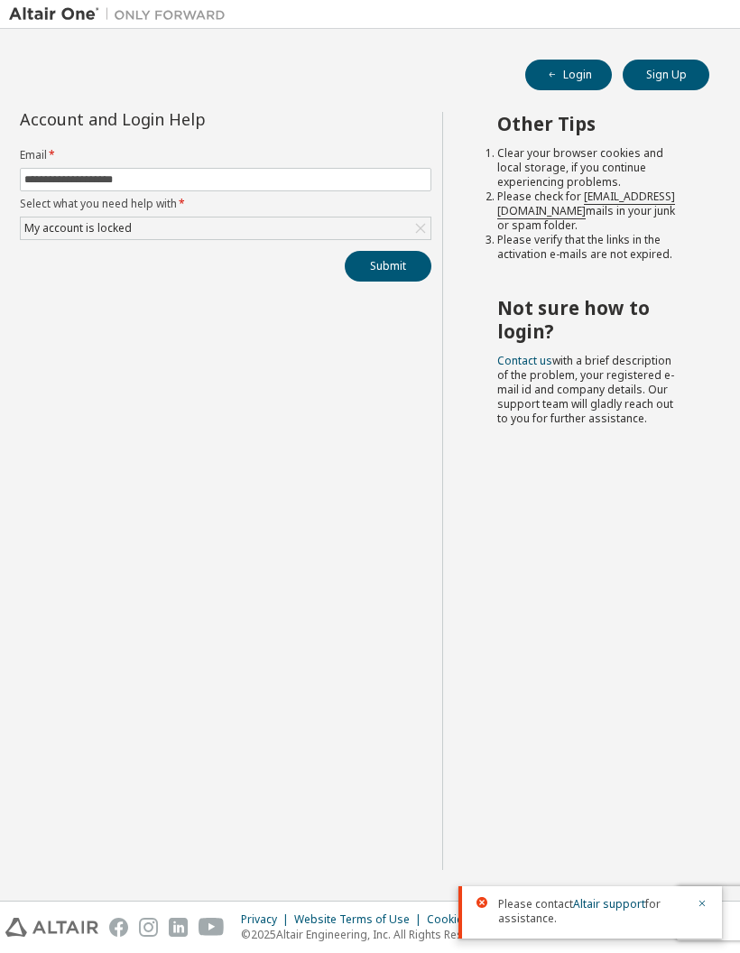
click at [422, 225] on icon at bounding box center [421, 228] width 18 height 18
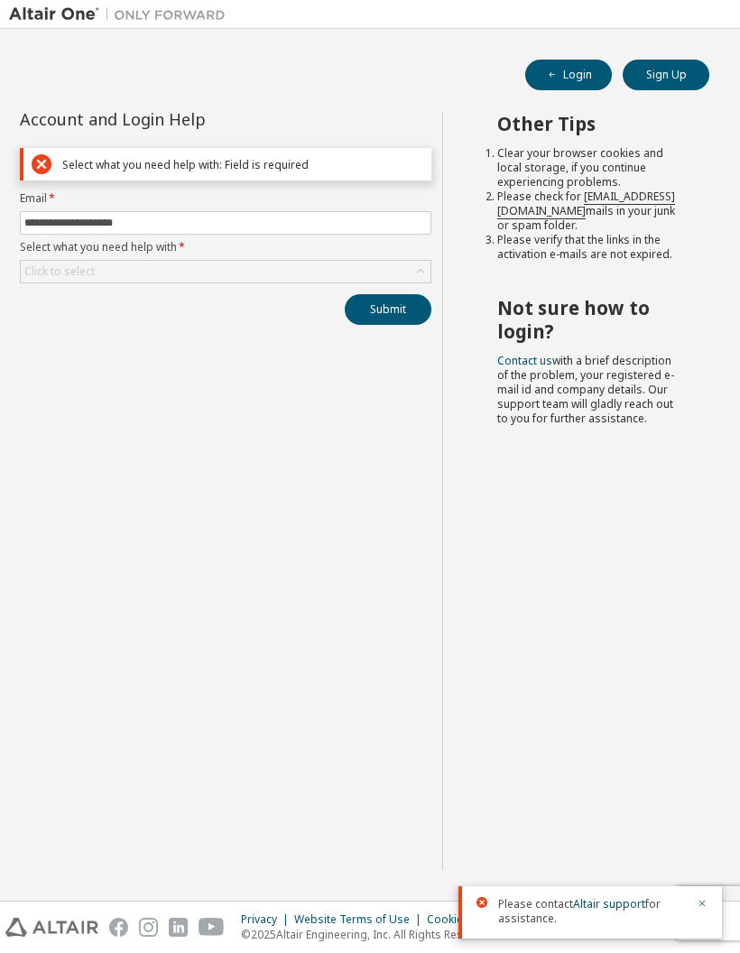
click at [273, 268] on div "Click to select" at bounding box center [226, 272] width 410 height 22
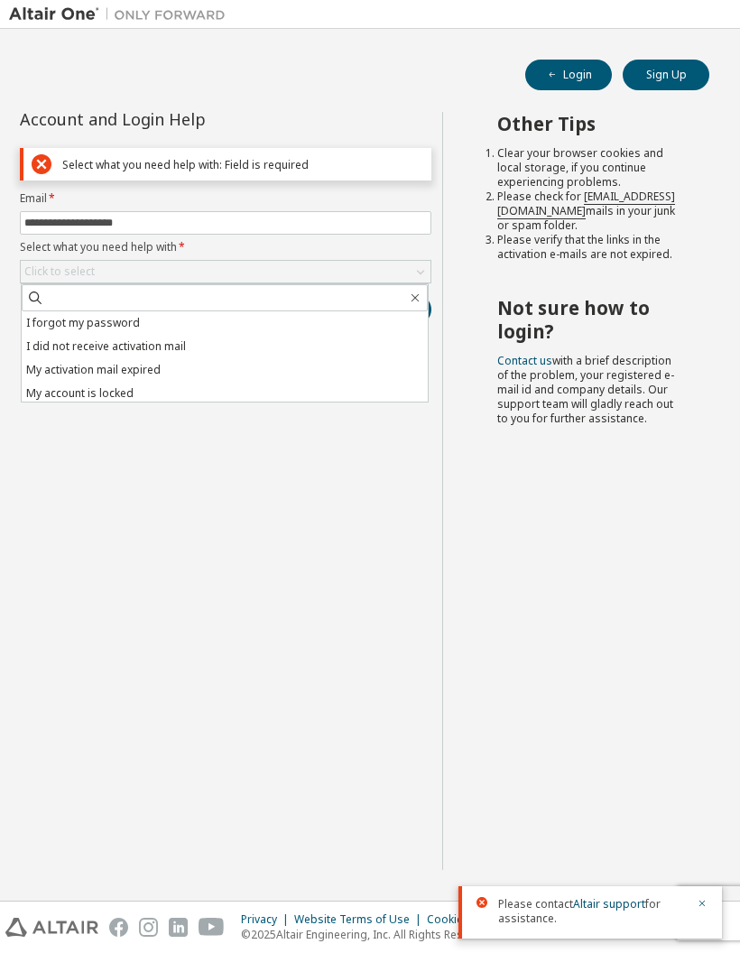
click at [168, 349] on li "I did not receive activation mail" at bounding box center [225, 346] width 406 height 23
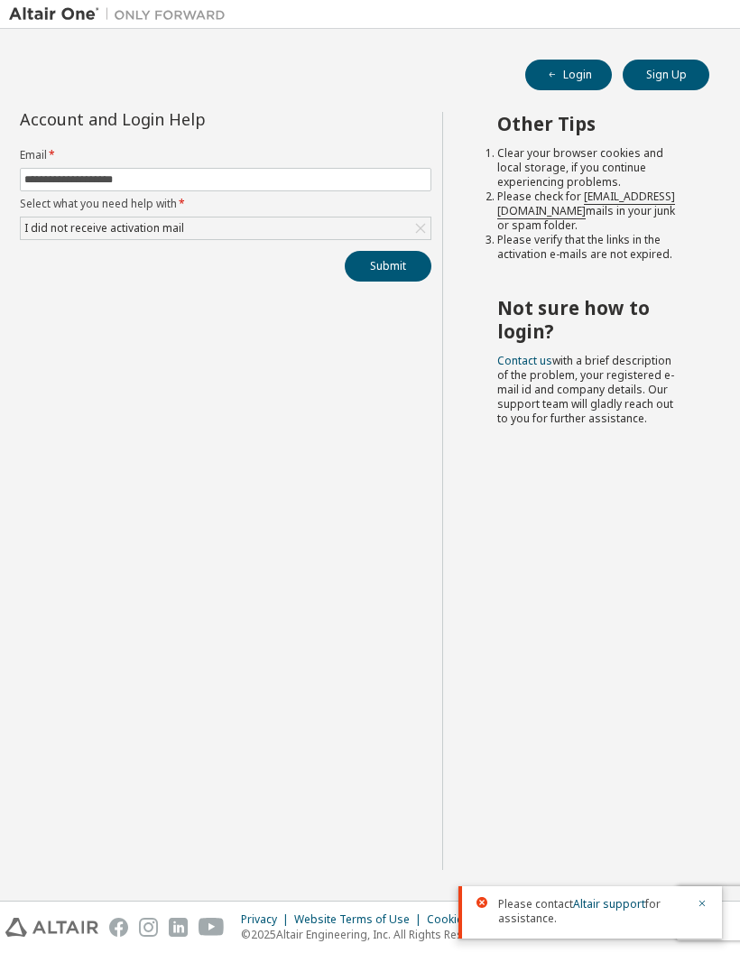
click at [393, 271] on button "Submit" at bounding box center [388, 266] width 87 height 31
click at [709, 888] on div "Please contact Altair support for assistance." at bounding box center [591, 913] width 264 height 52
click at [363, 223] on div "I did not receive activation mail" at bounding box center [226, 229] width 410 height 22
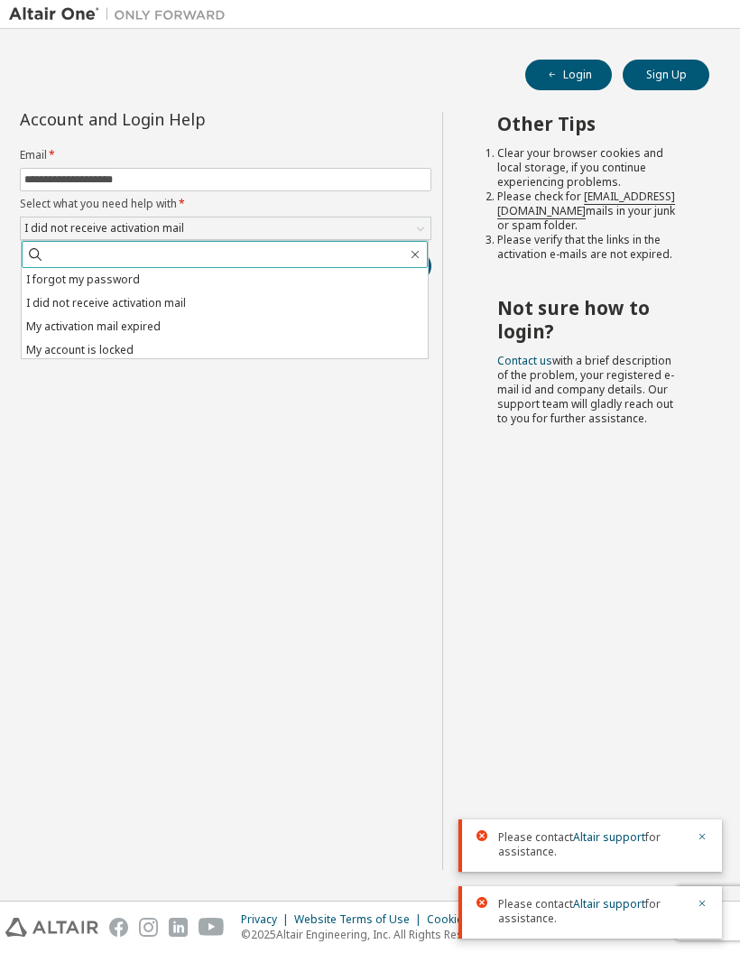
click at [166, 260] on input "text" at bounding box center [225, 255] width 363 height 18
click at [136, 272] on li "I forgot my password" at bounding box center [225, 279] width 406 height 23
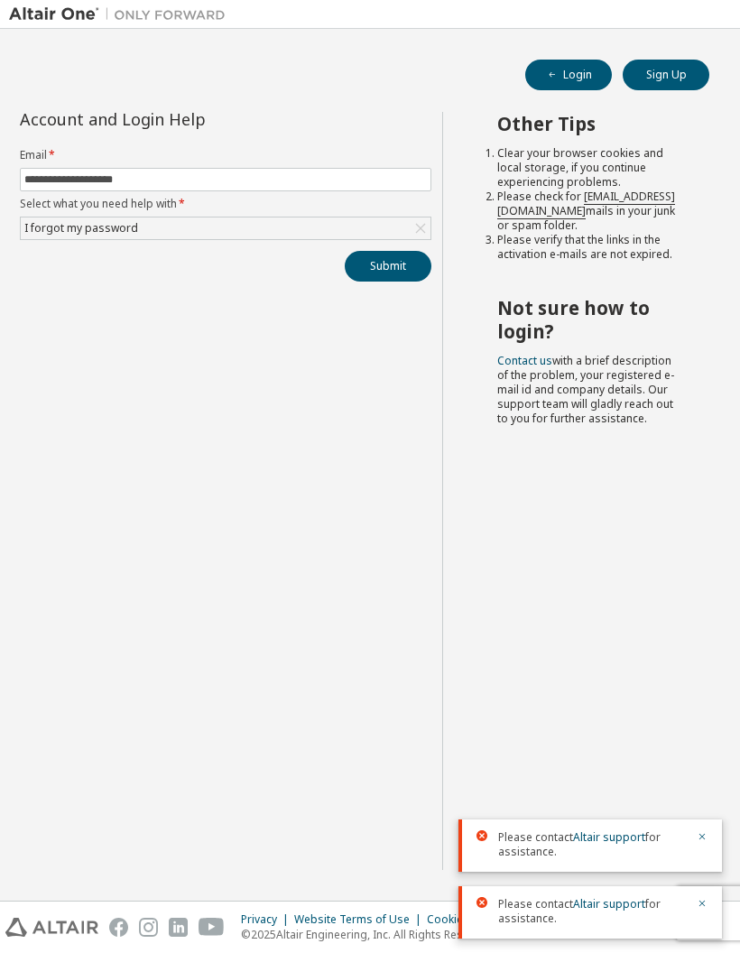
click at [376, 260] on button "Submit" at bounding box center [388, 266] width 87 height 31
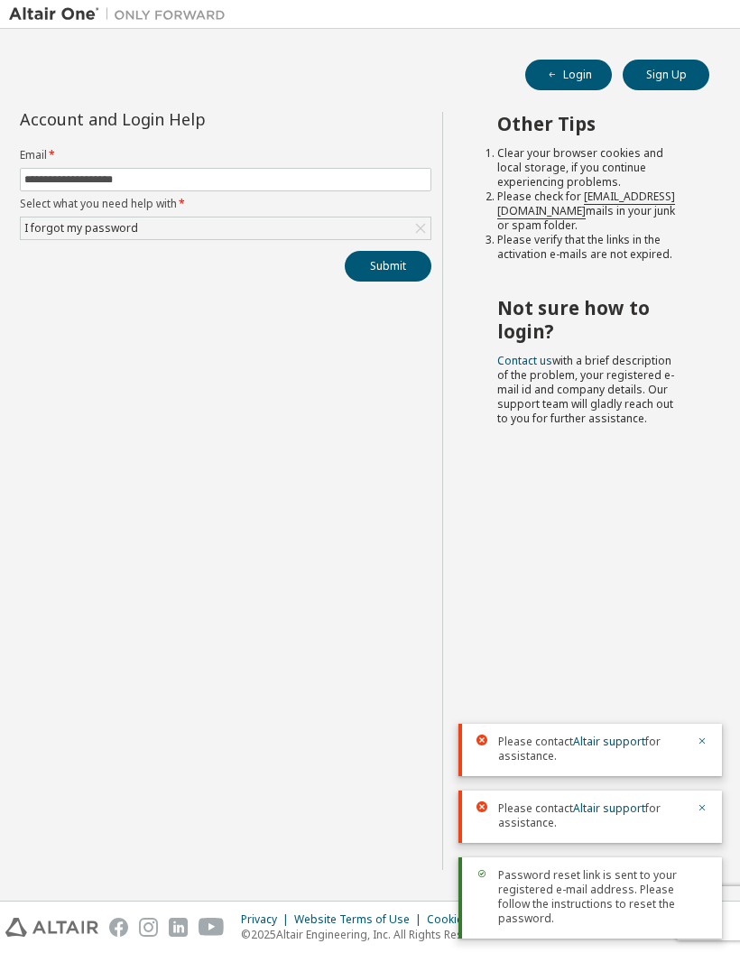
click at [705, 751] on button "button" at bounding box center [702, 743] width 11 height 16
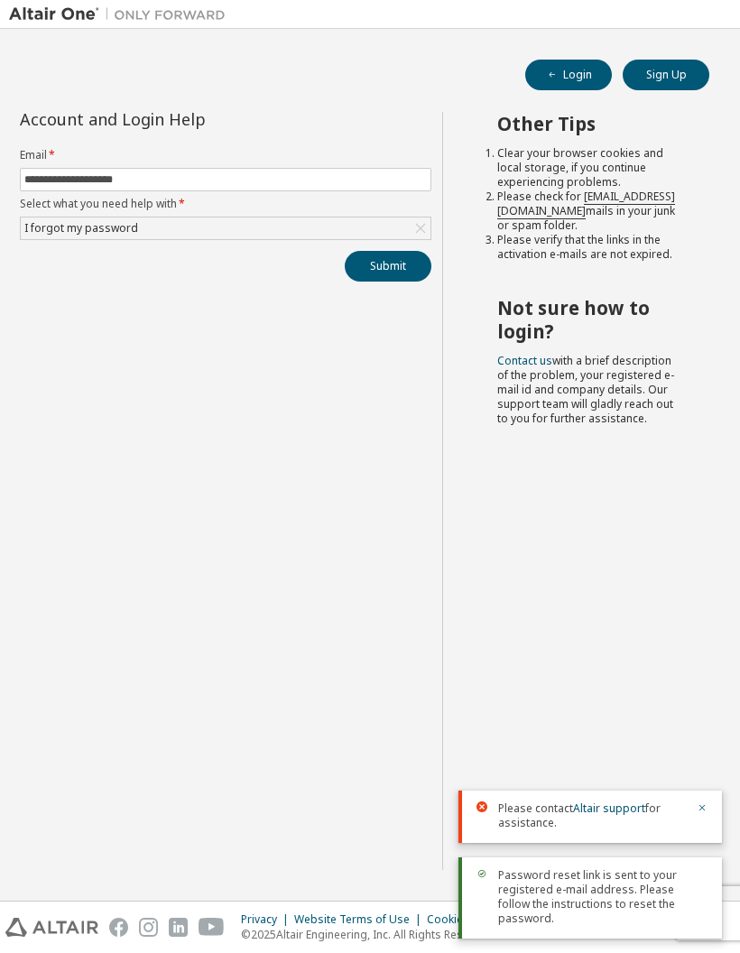
click at [720, 809] on div "Please contact Altair support for assistance." at bounding box center [591, 817] width 264 height 52
click at [711, 817] on div "Please contact Altair support for assistance." at bounding box center [591, 817] width 264 height 52
click at [705, 813] on icon "button" at bounding box center [702, 808] width 11 height 11
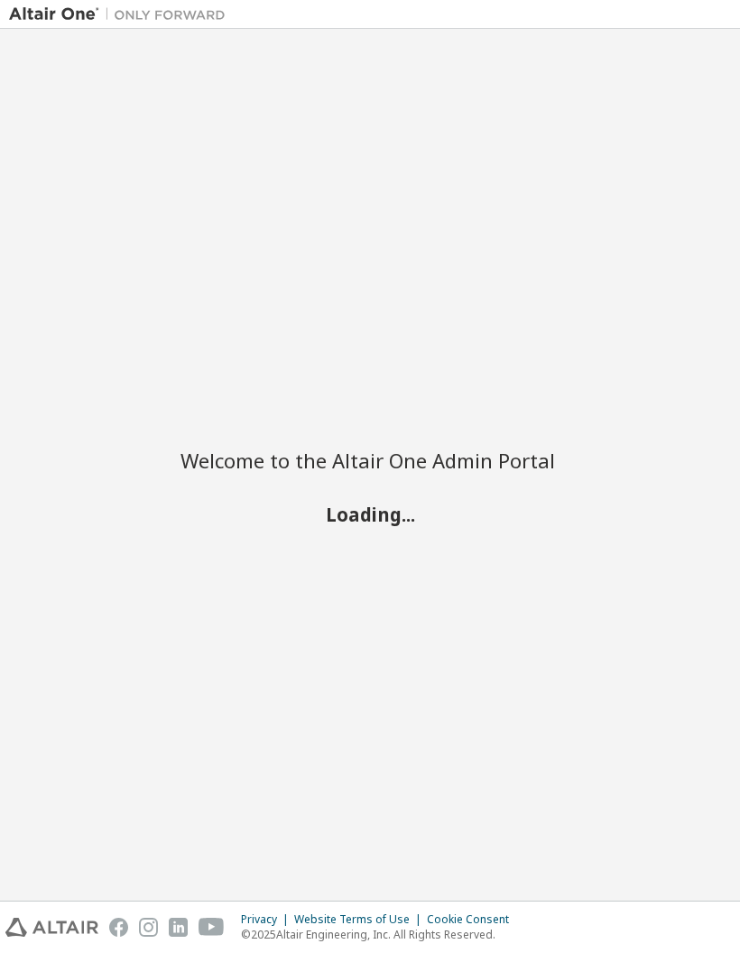
scroll to position [72, 0]
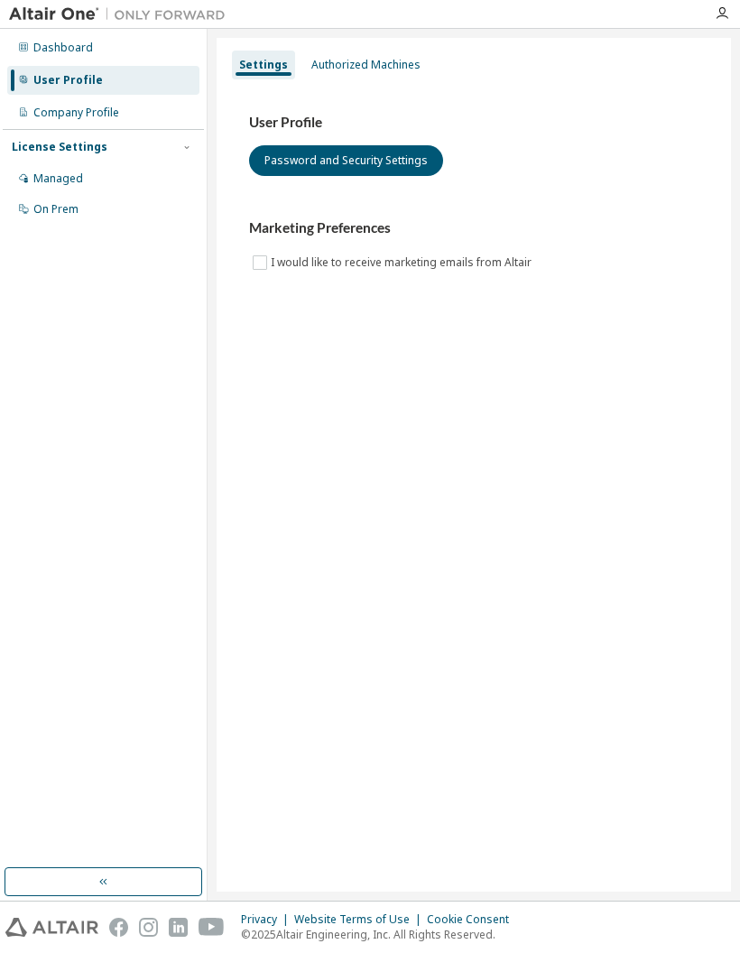
click at [278, 163] on button "Password and Security Settings" at bounding box center [346, 160] width 194 height 31
